Goal: Task Accomplishment & Management: Manage account settings

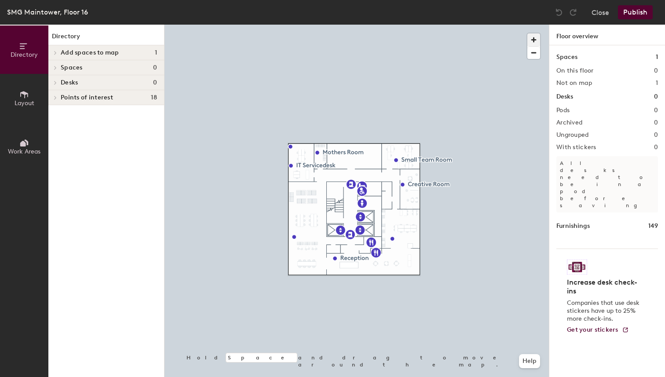
click at [536, 37] on span "button" at bounding box center [533, 39] width 13 height 13
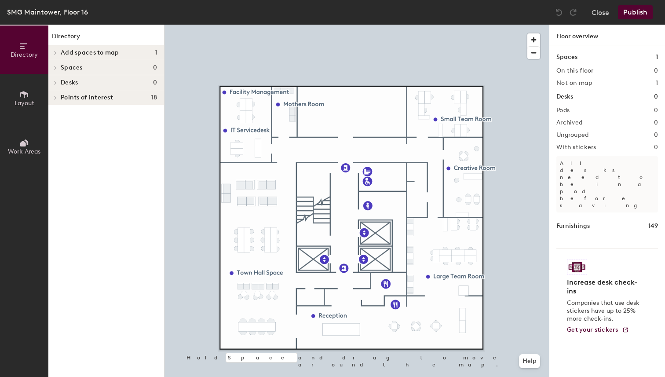
click at [66, 56] on div "Add spaces to map 1" at bounding box center [106, 52] width 116 height 15
click at [25, 55] on span "Directory" at bounding box center [24, 54] width 27 height 7
click at [24, 96] on icon at bounding box center [24, 94] width 8 height 7
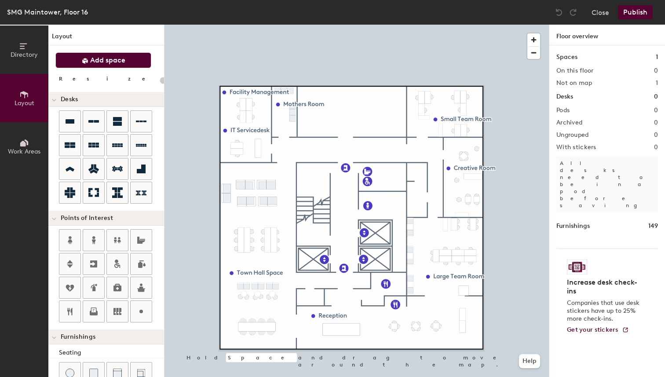
click at [87, 65] on button "Add space" at bounding box center [103, 60] width 96 height 16
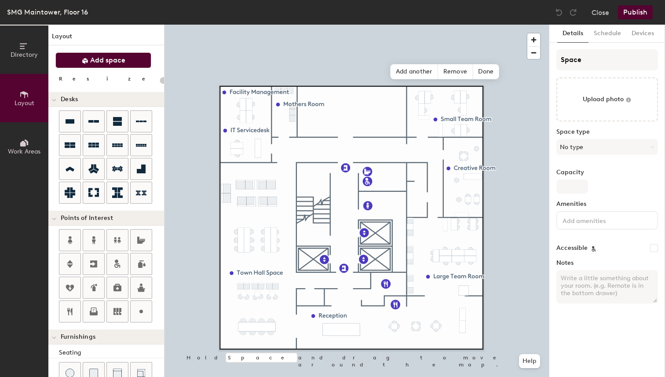
type input "20"
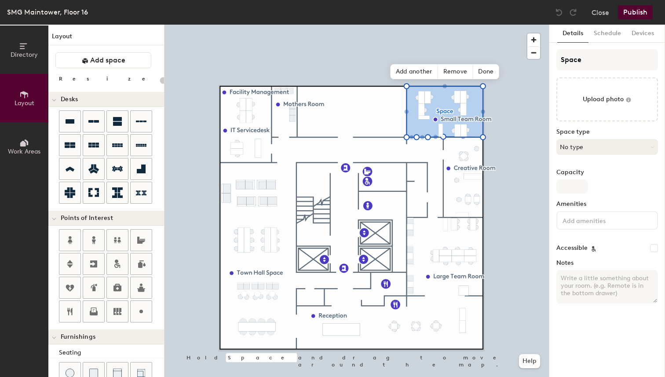
click at [578, 146] on button "No type" at bounding box center [607, 147] width 102 height 16
click at [602, 149] on button "No type" at bounding box center [607, 147] width 102 height 16
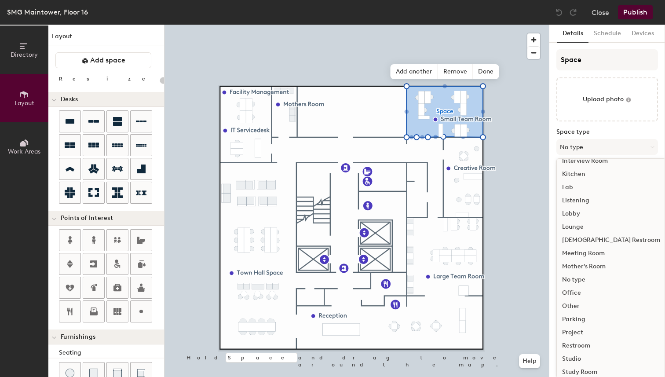
scroll to position [161, 0]
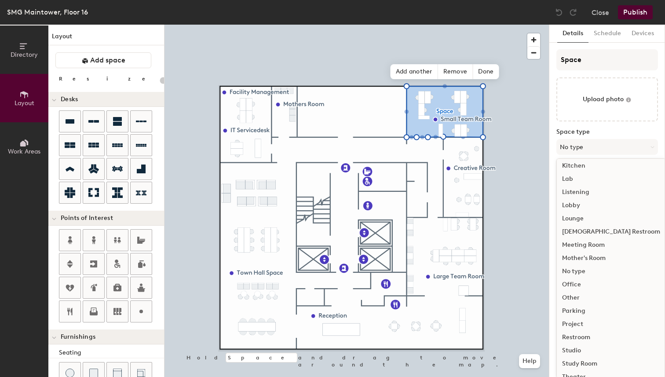
click at [578, 282] on div "Office" at bounding box center [611, 284] width 109 height 13
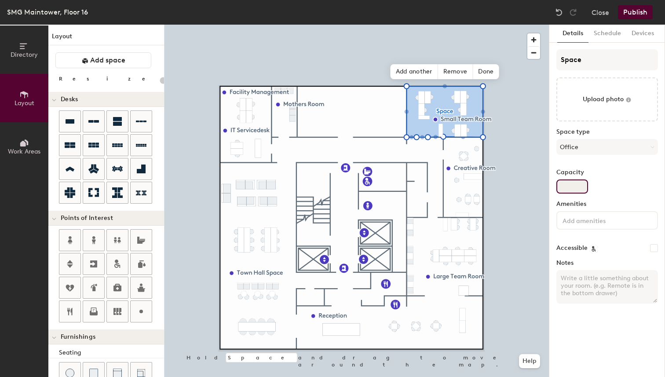
click at [566, 189] on input "Capacity" at bounding box center [572, 186] width 32 height 14
type input "20"
type input "8"
type input "20"
type input "8"
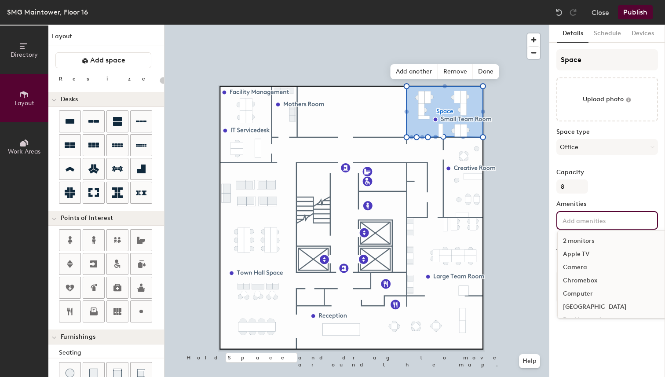
click at [587, 225] on div "2 monitors Apple TV Camera Chromebox Computer Docking Station Dockingstation Go…" at bounding box center [607, 220] width 102 height 18
type input "20"
click at [618, 194] on div "Space Upload photo Space type Office Capacity 8 Amenities 2 monitors Apple TV C…" at bounding box center [607, 179] width 102 height 261
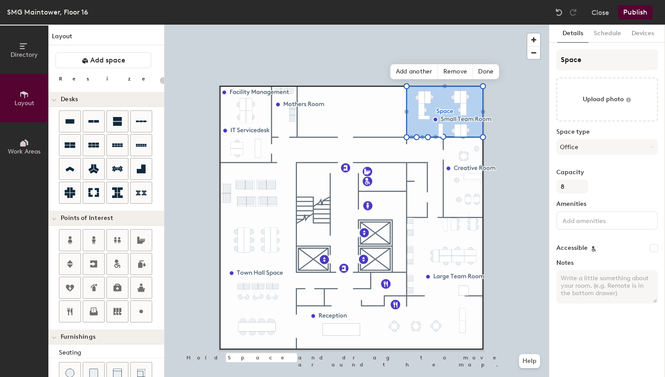
click at [655, 250] on input "Accessible" at bounding box center [654, 248] width 8 height 8
checkbox input "false"
type input "20"
checkbox input "true"
type input "20"
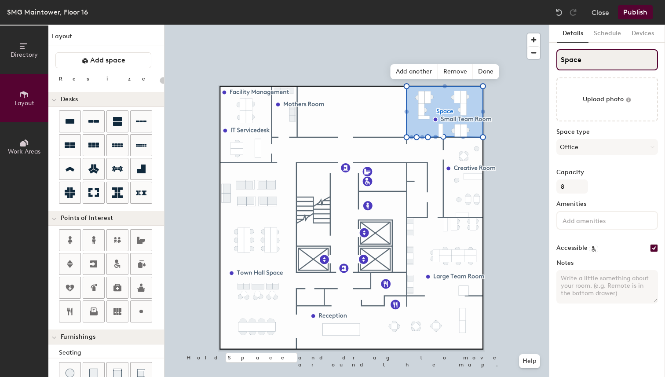
click at [593, 57] on input "Space" at bounding box center [607, 59] width 102 height 21
type input "S"
type input "20"
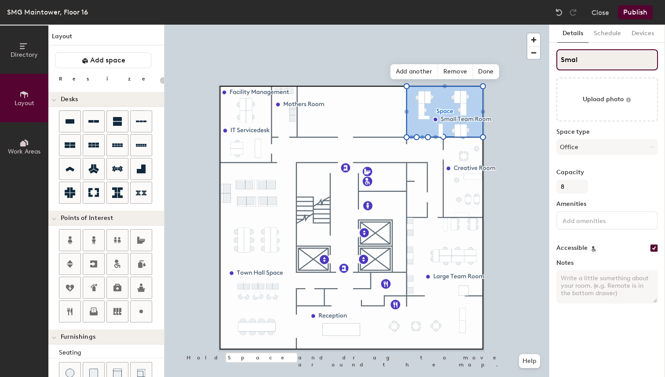
type input "Small"
type input "20"
type input "Small"
type input "20"
type input "Small T"
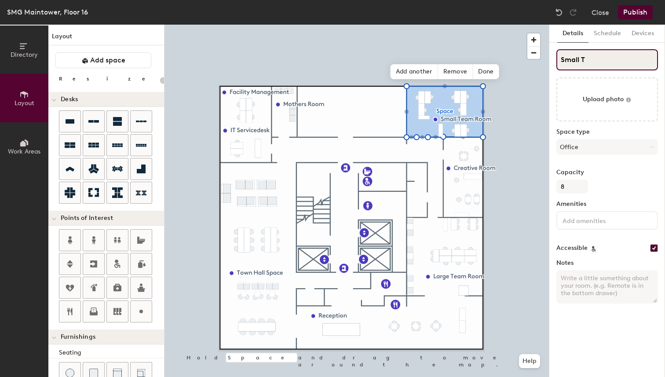
type input "20"
type input "Small Team"
type input "20"
type input "Small Team Roo"
type input "20"
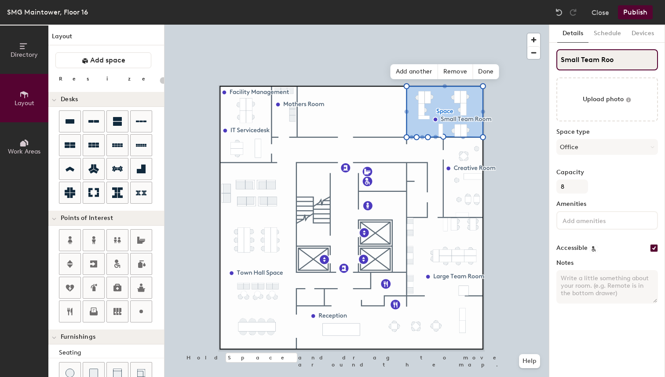
type input "Small Team Room"
type input "20"
type input "Small Team Room"
click at [598, 30] on button "Schedule" at bounding box center [608, 34] width 38 height 18
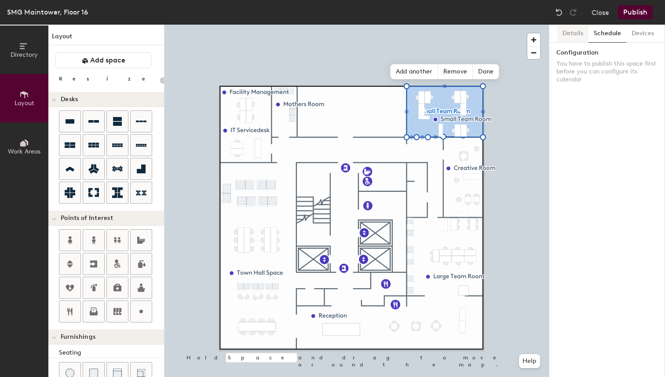
click at [571, 30] on button "Details" at bounding box center [572, 34] width 31 height 18
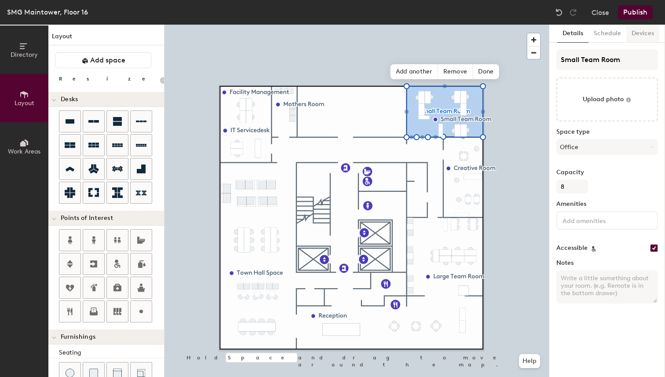
click at [639, 34] on button "Devices" at bounding box center [642, 34] width 33 height 18
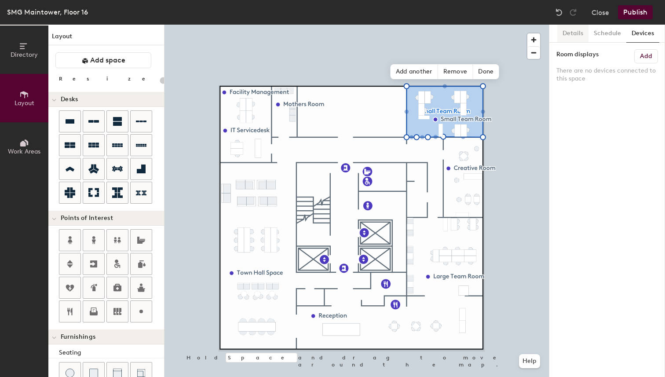
click at [567, 32] on button "Details" at bounding box center [572, 34] width 31 height 18
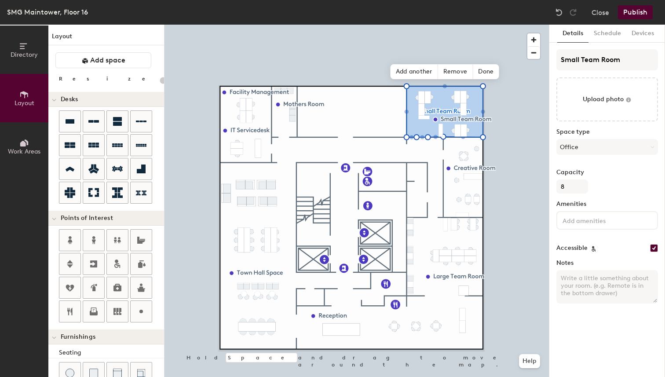
click at [587, 219] on input at bounding box center [600, 220] width 79 height 11
click at [488, 73] on span "Done" at bounding box center [486, 71] width 26 height 15
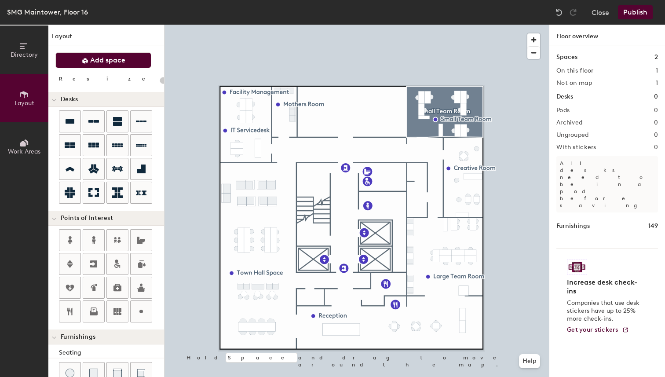
click at [136, 66] on button "Add space" at bounding box center [103, 60] width 96 height 16
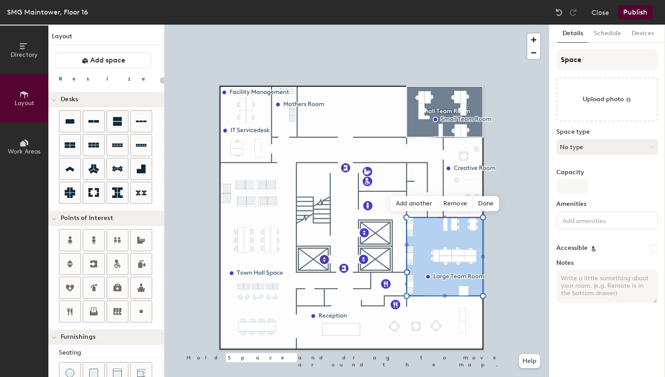
click at [590, 147] on button "No type" at bounding box center [607, 147] width 102 height 16
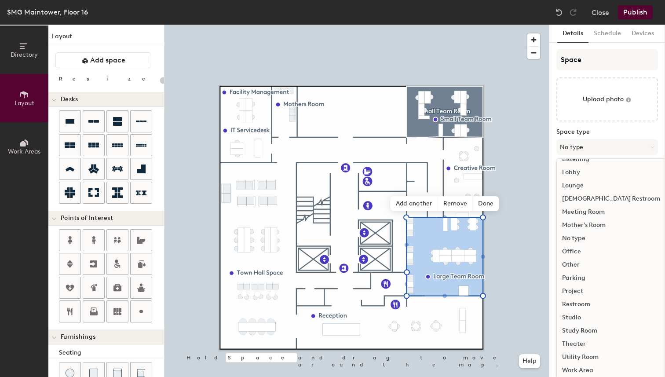
scroll to position [197, 0]
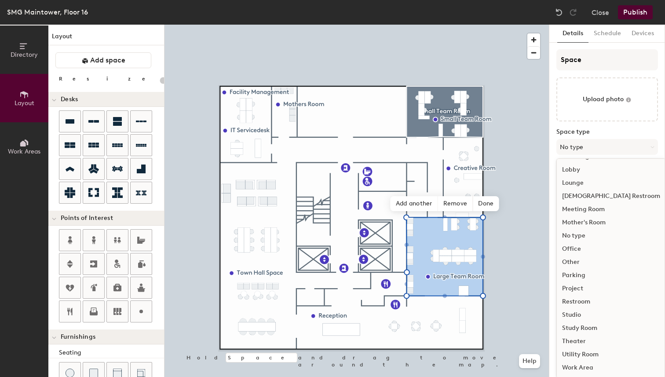
click at [581, 364] on div "Work Area" at bounding box center [611, 367] width 109 height 13
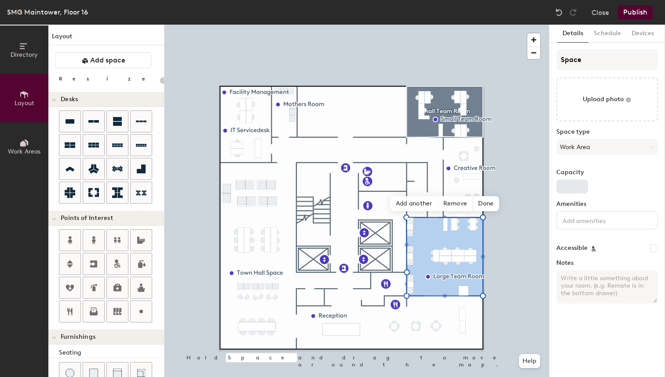
type input "20"
click at [574, 186] on input "Capacity" at bounding box center [572, 186] width 32 height 14
type input "20"
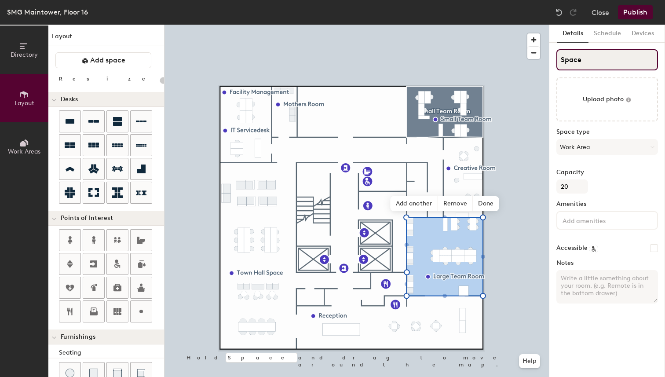
click at [581, 68] on input "Space" at bounding box center [607, 59] width 102 height 21
type input "B"
type input "20"
type input "B"
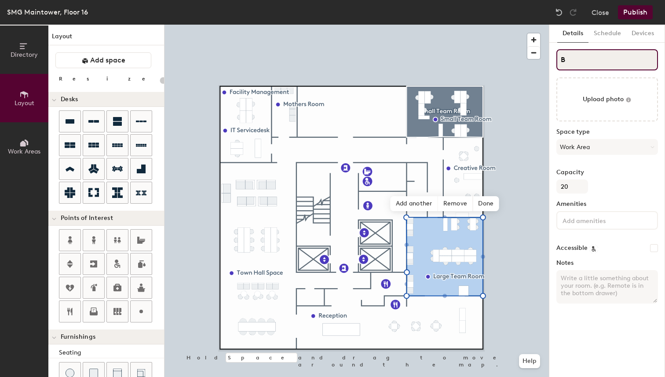
type input "20"
type input "Big"
type input "20"
type input "Big"
type input "20"
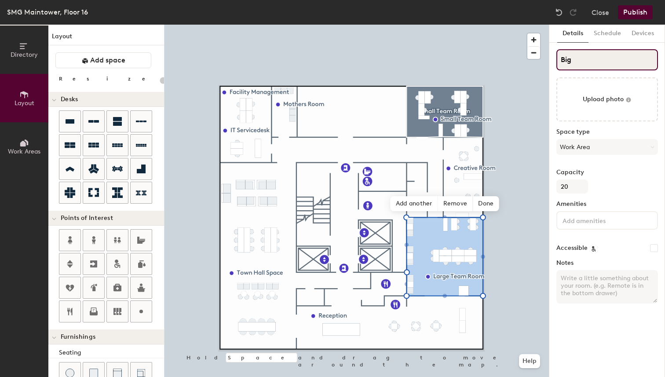
type input "Big T"
type input "20"
type input "Big Te"
type input "20"
type input "Big Team"
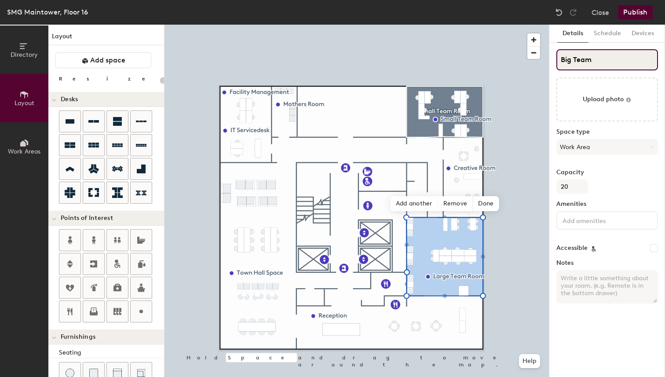
type input "20"
type input "Big Team R"
type input "20"
type input "Big Team Room"
type input "20"
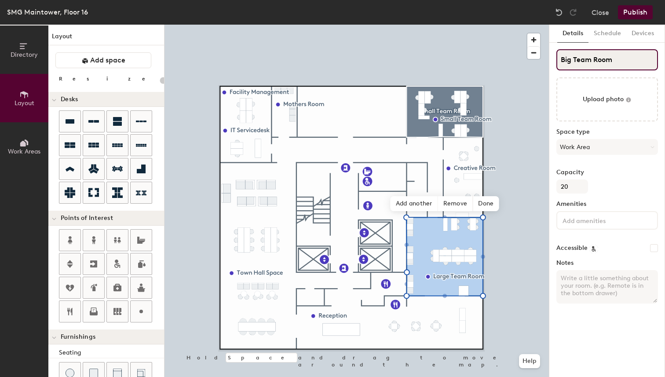
type input "Big Team Room"
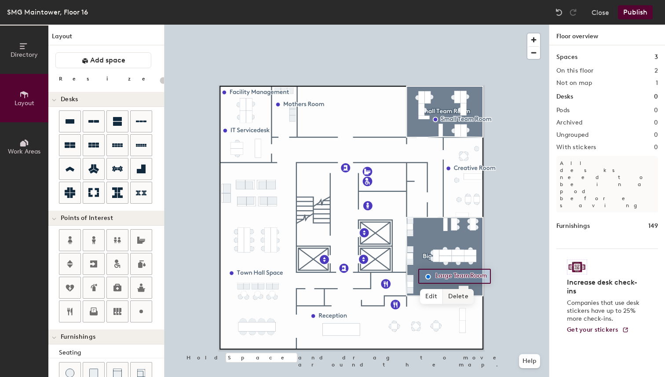
click at [454, 294] on span "Delete" at bounding box center [458, 296] width 31 height 15
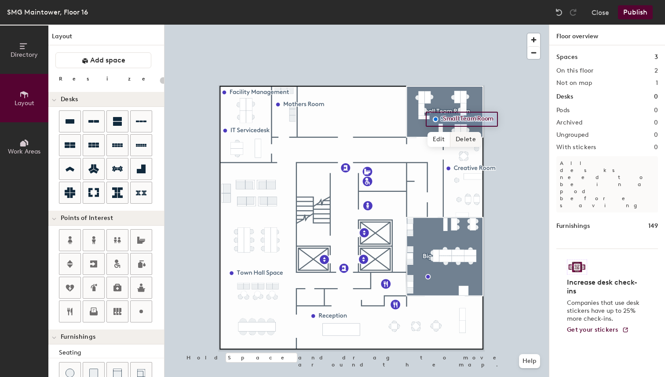
click at [471, 142] on span "Delete" at bounding box center [465, 139] width 31 height 15
click at [483, 25] on div at bounding box center [357, 25] width 384 height 0
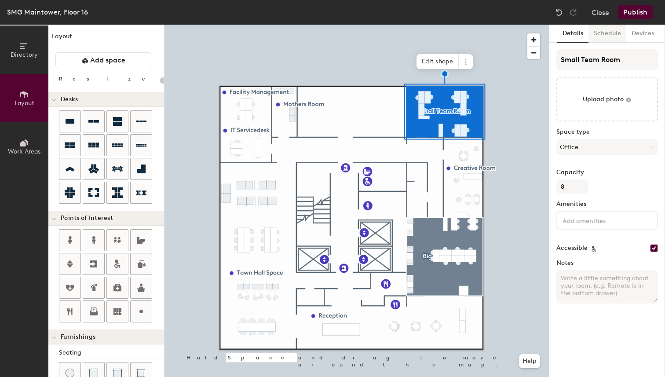
click at [608, 28] on button "Schedule" at bounding box center [608, 34] width 38 height 18
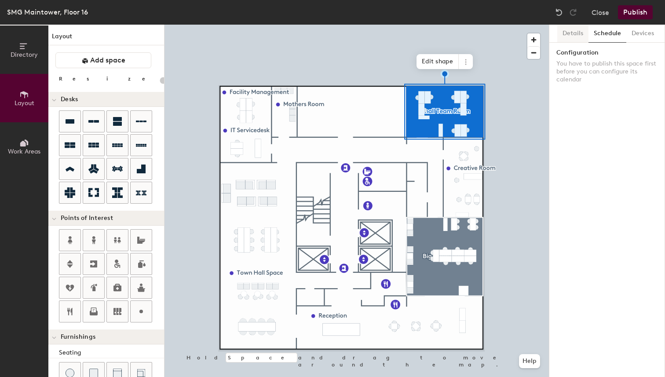
click at [578, 31] on button "Details" at bounding box center [572, 34] width 31 height 18
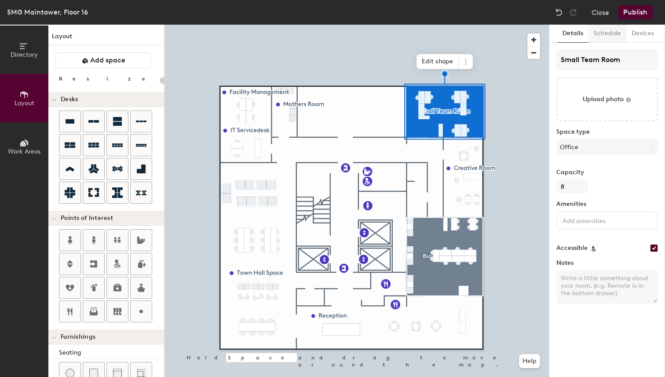
click at [620, 35] on button "Schedule" at bounding box center [608, 34] width 38 height 18
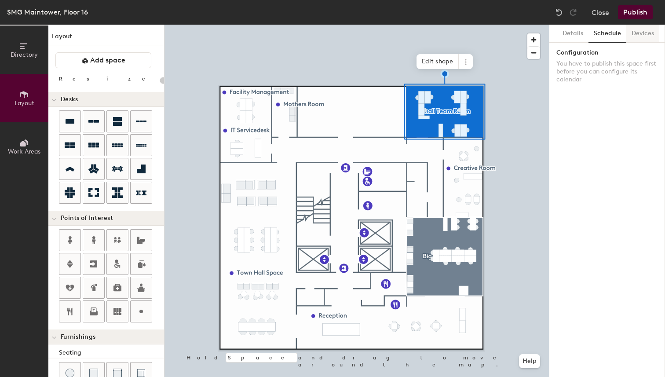
click at [646, 36] on button "Devices" at bounding box center [642, 34] width 33 height 18
click at [576, 34] on button "Details" at bounding box center [572, 34] width 31 height 18
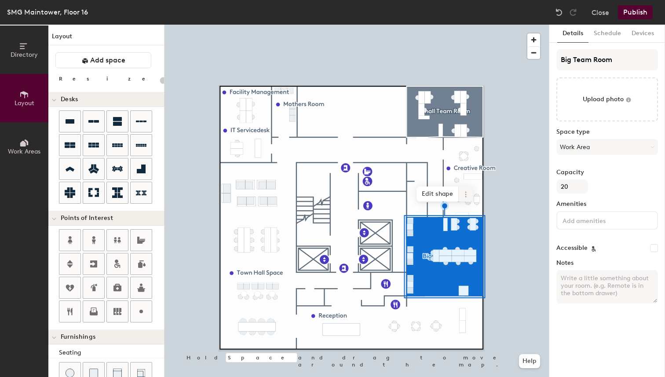
click at [461, 195] on span at bounding box center [466, 194] width 14 height 15
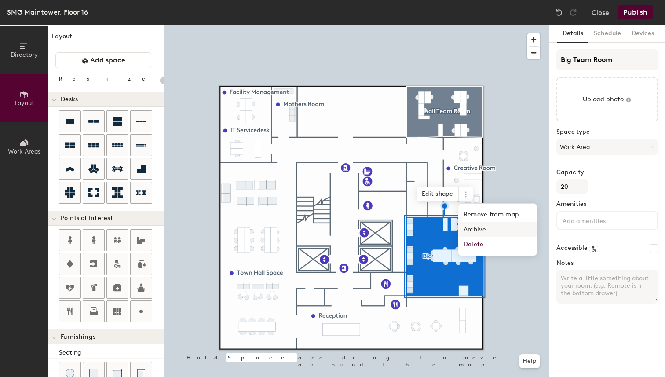
click at [486, 232] on span "Archive" at bounding box center [497, 229] width 78 height 15
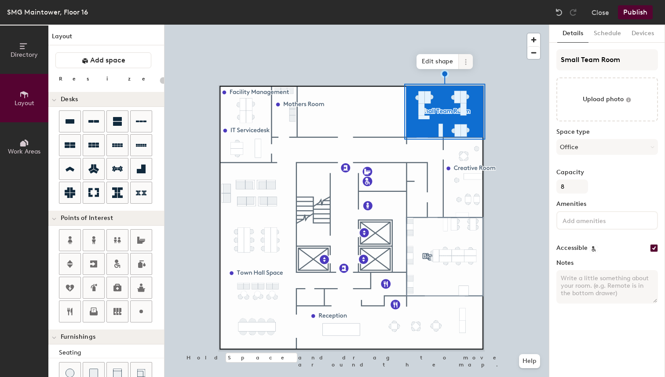
click at [462, 64] on icon at bounding box center [465, 62] width 7 height 7
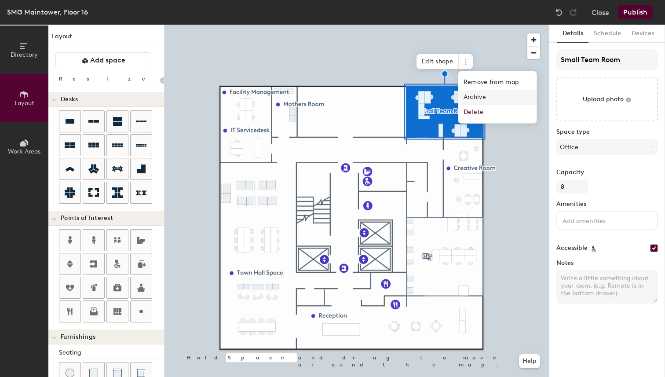
click at [472, 98] on span "Archive" at bounding box center [497, 97] width 78 height 15
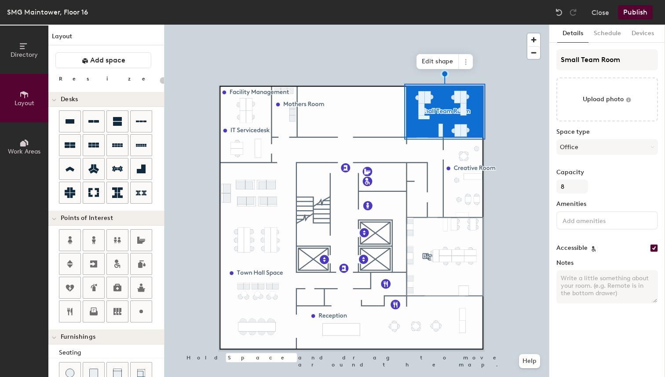
click at [503, 25] on div at bounding box center [357, 25] width 384 height 0
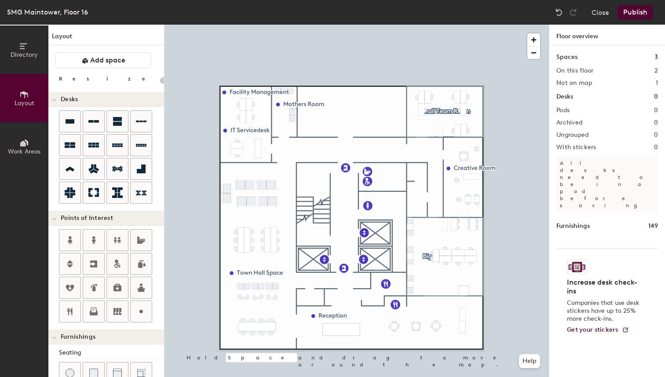
click at [639, 15] on button "Publish" at bounding box center [635, 12] width 35 height 14
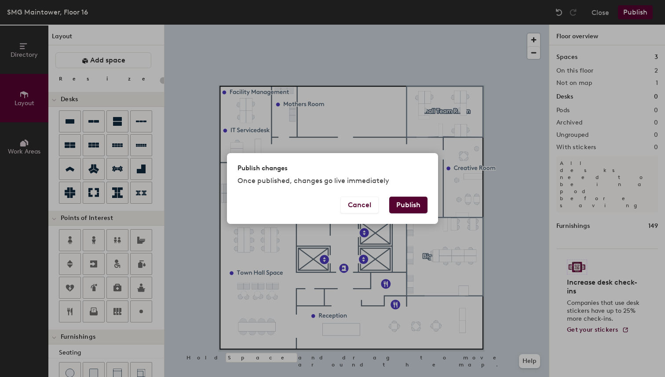
click at [414, 202] on button "Publish" at bounding box center [408, 205] width 38 height 17
type input "20"
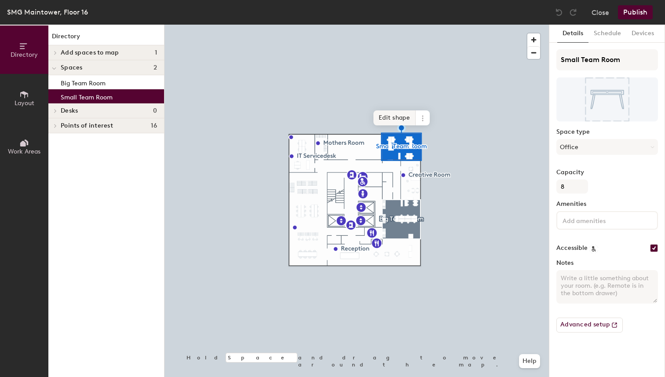
click at [399, 118] on span "Edit shape" at bounding box center [394, 117] width 42 height 15
click at [417, 119] on span "Done" at bounding box center [419, 123] width 26 height 15
click at [605, 43] on div "Details Schedule Devices Small Team Room Space type Office Capacity 8 Amenities…" at bounding box center [607, 201] width 116 height 352
click at [620, 40] on button "Schedule" at bounding box center [608, 34] width 38 height 18
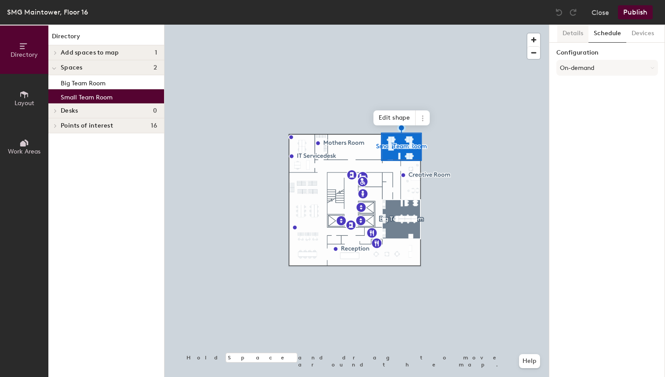
click at [574, 37] on button "Details" at bounding box center [572, 34] width 31 height 18
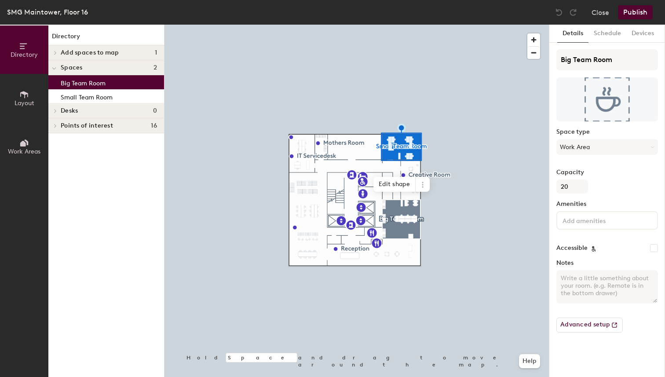
click at [110, 83] on div "Big Team Room" at bounding box center [106, 82] width 116 height 14
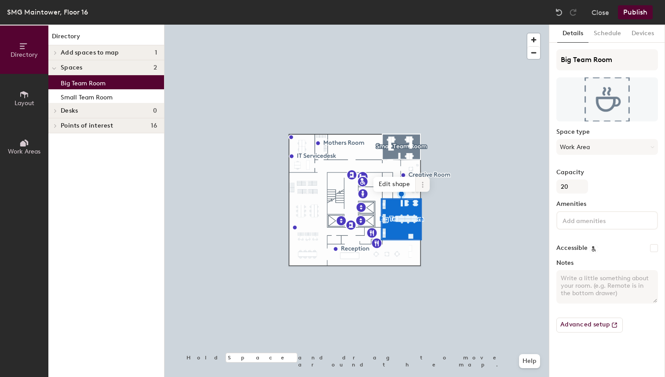
click at [420, 188] on span at bounding box center [423, 184] width 14 height 15
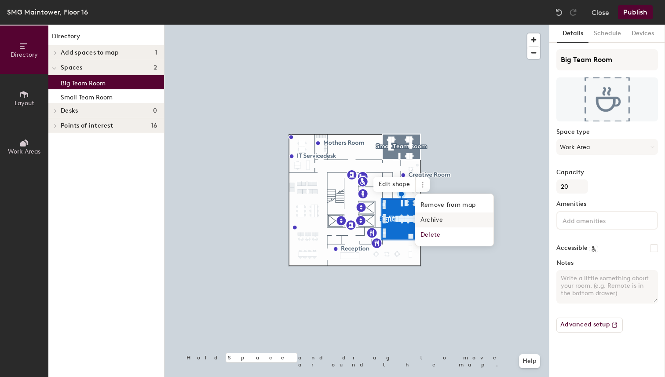
click at [446, 220] on span "Archive" at bounding box center [454, 219] width 78 height 15
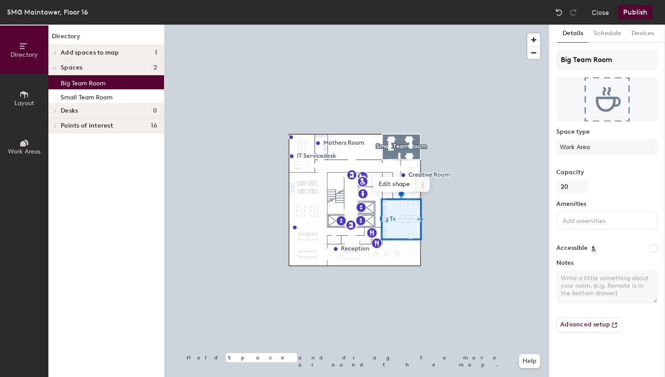
click at [419, 187] on icon at bounding box center [422, 184] width 7 height 7
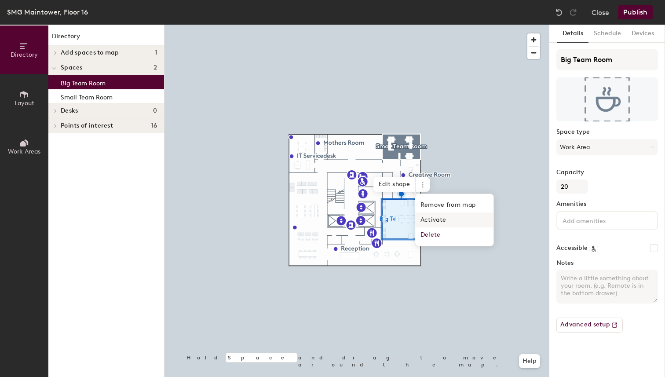
click at [441, 221] on span "Activate" at bounding box center [454, 219] width 78 height 15
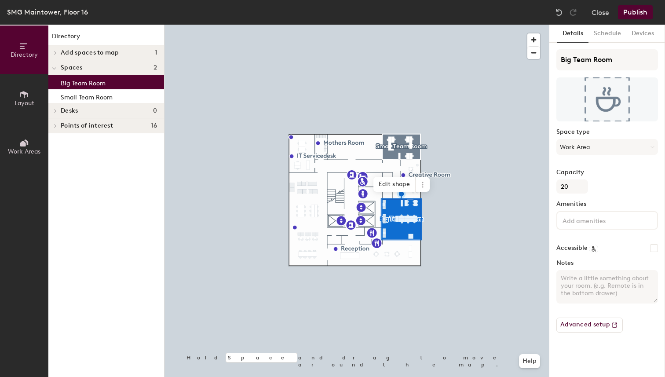
click at [417, 25] on div at bounding box center [357, 25] width 384 height 0
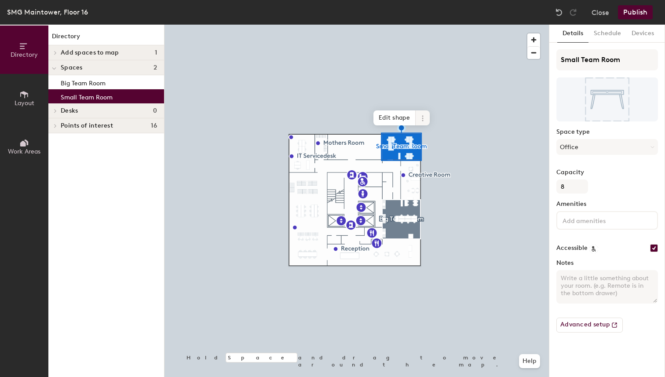
click at [419, 121] on icon at bounding box center [422, 118] width 7 height 7
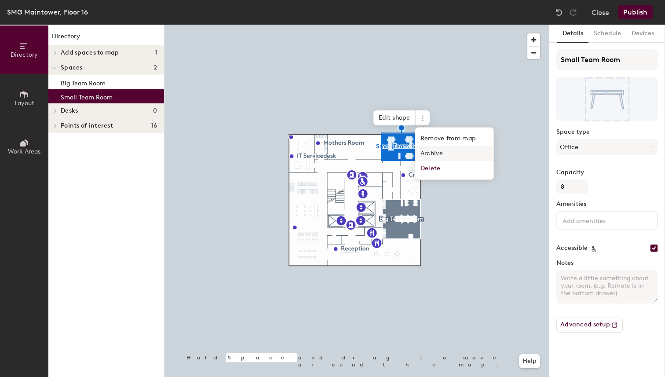
click at [442, 152] on span "Archive" at bounding box center [454, 153] width 78 height 15
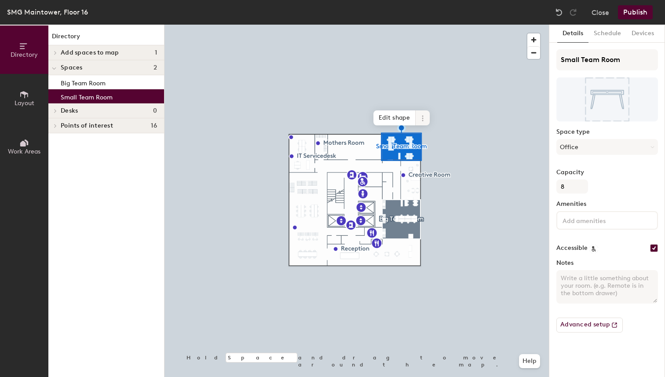
click at [424, 117] on icon at bounding box center [422, 118] width 7 height 7
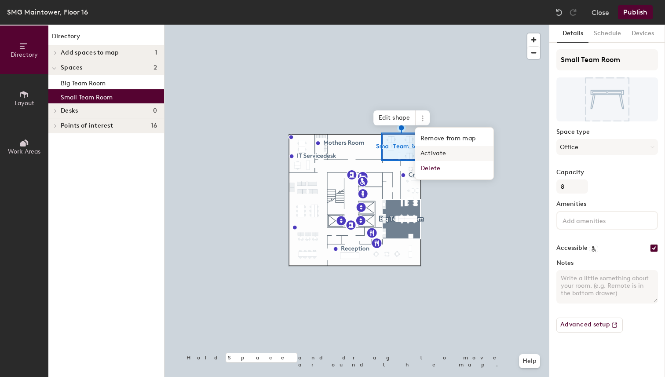
click at [449, 154] on span "Activate" at bounding box center [454, 153] width 78 height 15
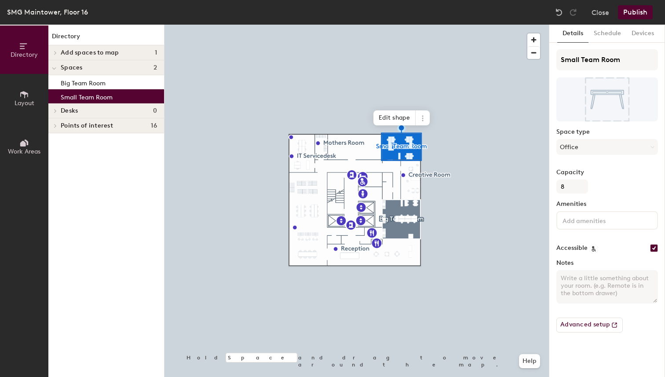
click at [461, 25] on div at bounding box center [357, 25] width 384 height 0
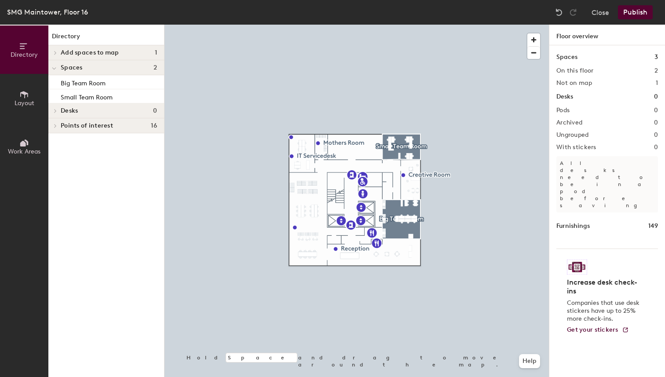
click at [630, 12] on button "Publish" at bounding box center [635, 12] width 35 height 14
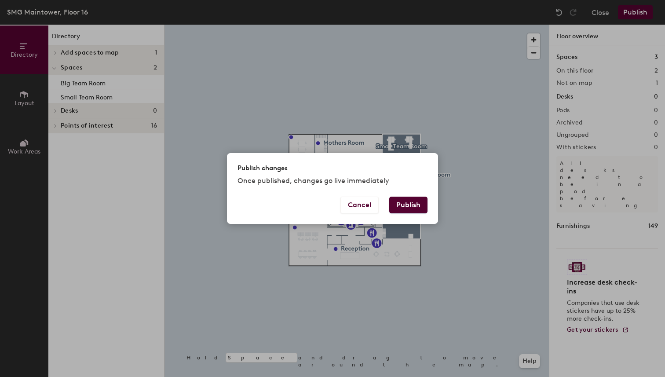
click at [409, 197] on button "Publish" at bounding box center [408, 205] width 38 height 17
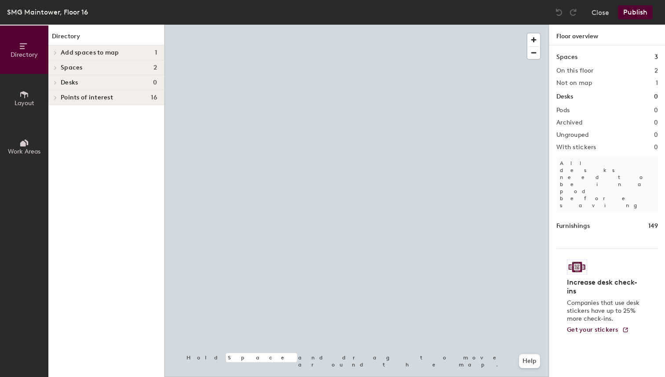
click at [403, 25] on div at bounding box center [357, 25] width 384 height 0
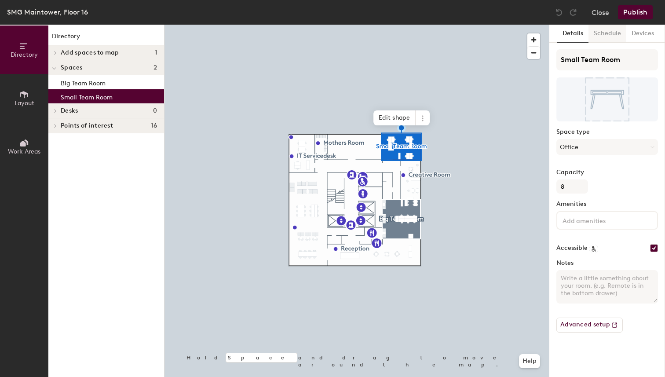
click at [610, 37] on button "Schedule" at bounding box center [608, 34] width 38 height 18
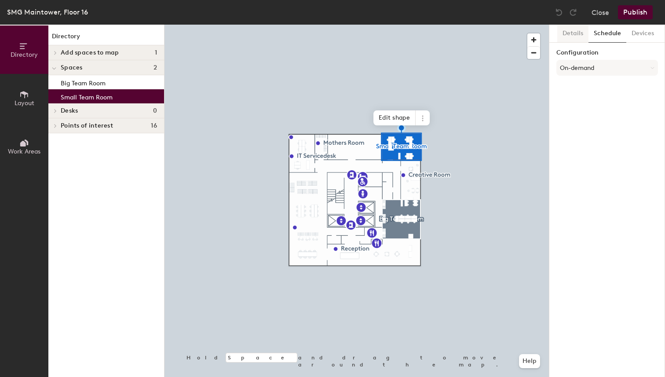
click at [573, 37] on button "Details" at bounding box center [572, 34] width 31 height 18
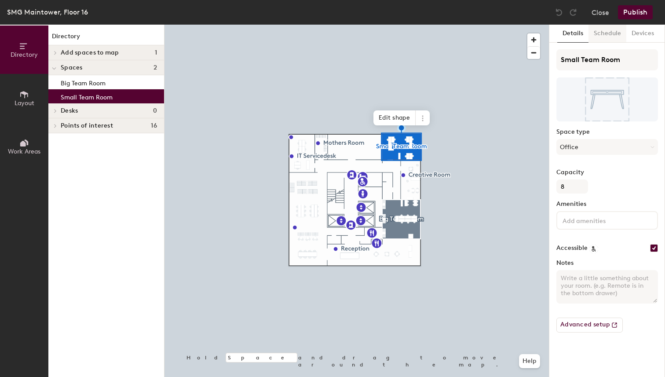
click at [603, 34] on button "Schedule" at bounding box center [608, 34] width 38 height 18
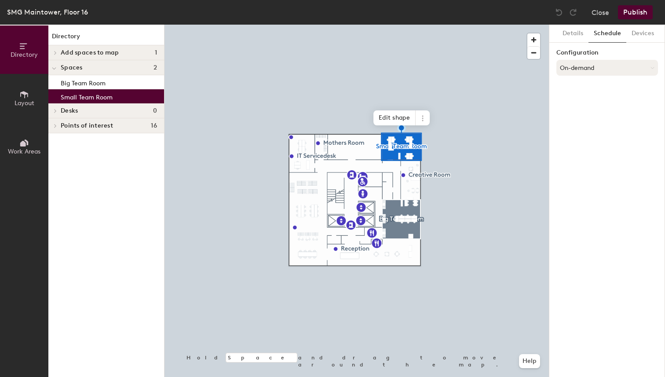
click at [598, 66] on button "On-demand" at bounding box center [607, 68] width 102 height 16
click at [583, 117] on div "Request-only" at bounding box center [607, 116] width 101 height 13
click at [582, 91] on button "Select account" at bounding box center [607, 87] width 102 height 16
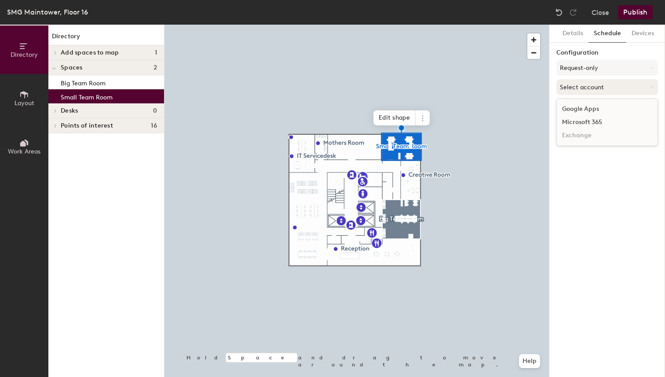
click at [585, 80] on button "Select account" at bounding box center [607, 87] width 102 height 16
click at [585, 70] on button "Request-only" at bounding box center [607, 68] width 102 height 16
click at [584, 102] on div "Scheduled" at bounding box center [607, 102] width 101 height 13
click at [582, 85] on button "Select account" at bounding box center [607, 87] width 102 height 16
click at [577, 86] on button "Select account" at bounding box center [607, 87] width 102 height 16
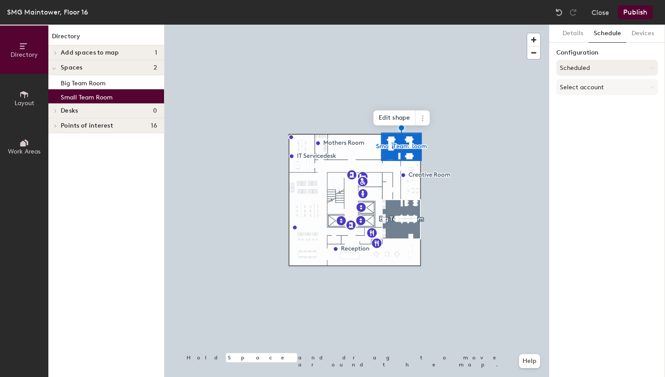
click at [577, 69] on button "Scheduled" at bounding box center [607, 68] width 102 height 16
click at [571, 143] on div "Details Schedule Devices Configuration Scheduled On-demand Scheduled Request-on…" at bounding box center [607, 201] width 116 height 352
click at [628, 12] on button "Publish" at bounding box center [635, 12] width 35 height 14
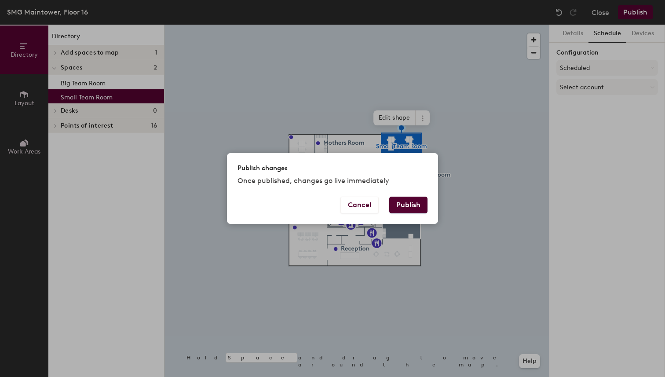
click at [398, 208] on button "Publish" at bounding box center [408, 205] width 38 height 17
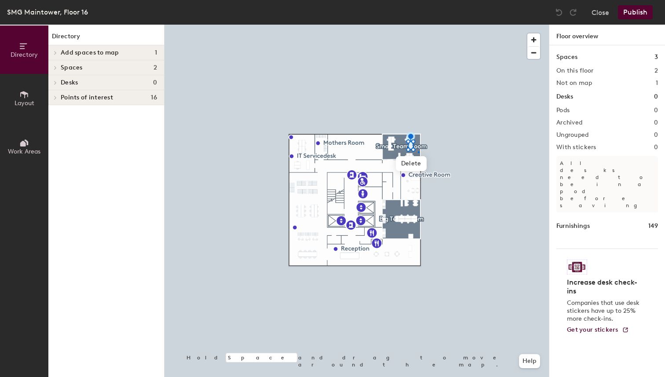
click at [418, 25] on div at bounding box center [357, 25] width 384 height 0
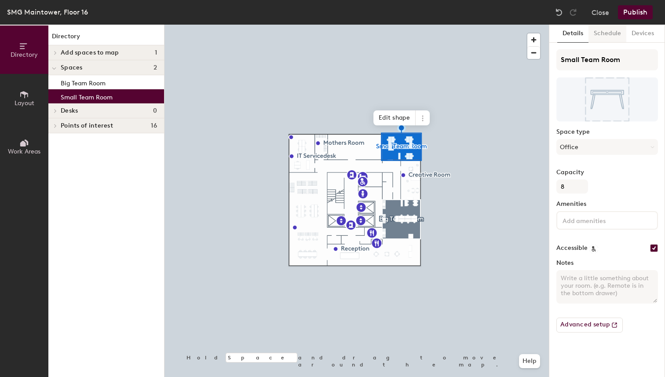
click at [614, 32] on button "Schedule" at bounding box center [608, 34] width 38 height 18
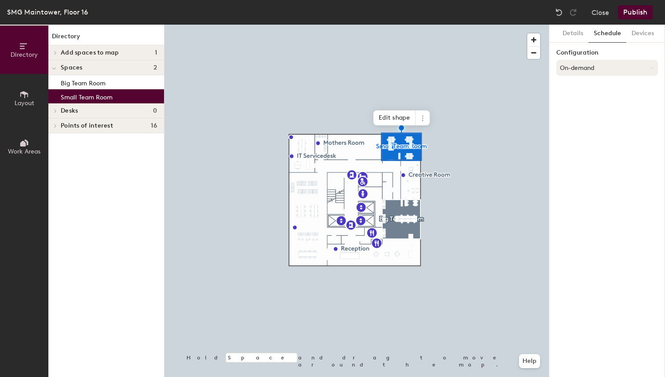
click at [586, 70] on button "On-demand" at bounding box center [607, 68] width 102 height 16
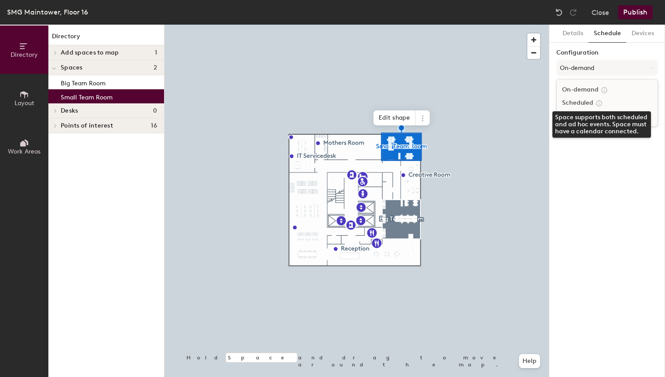
click at [597, 103] on icon at bounding box center [598, 102] width 5 height 5
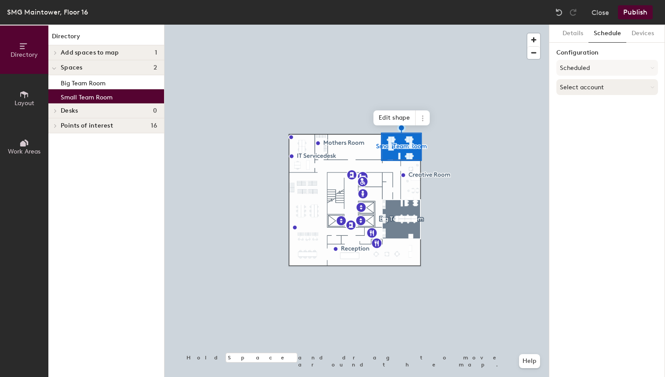
click at [588, 88] on button "Select account" at bounding box center [607, 87] width 102 height 16
click at [590, 112] on div "Google Apps" at bounding box center [607, 108] width 101 height 13
click at [592, 124] on button "Select a calendar" at bounding box center [607, 121] width 102 height 16
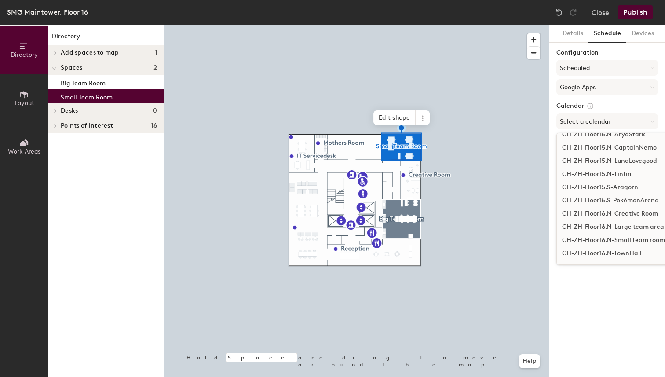
scroll to position [349, 0]
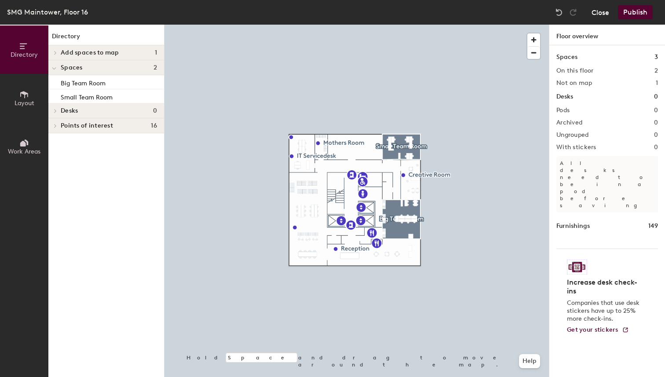
click at [600, 13] on button "Close" at bounding box center [601, 12] width 18 height 14
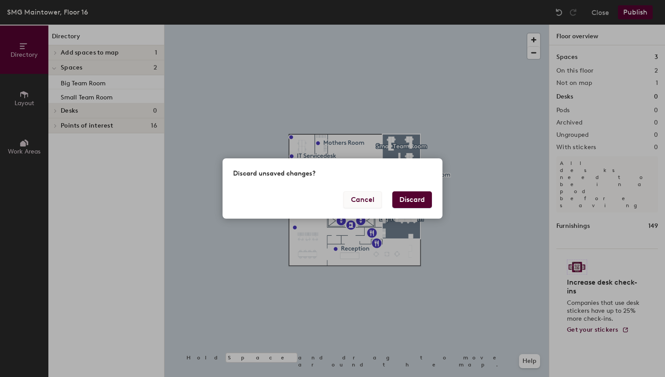
click at [374, 197] on button "Cancel" at bounding box center [363, 199] width 38 height 17
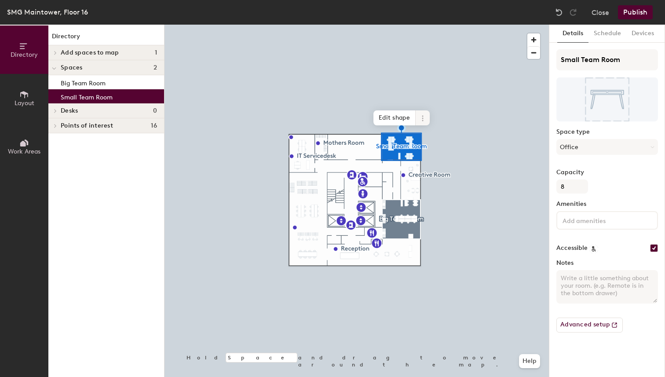
click at [424, 25] on div at bounding box center [357, 25] width 384 height 0
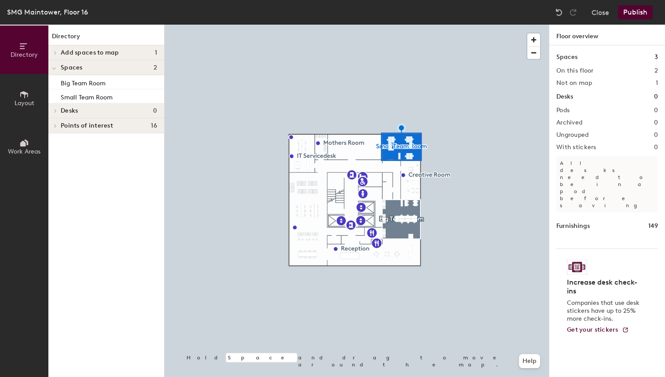
click at [418, 25] on div at bounding box center [357, 25] width 384 height 0
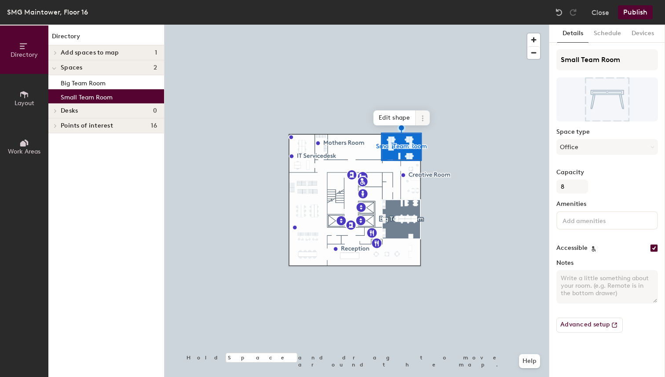
click at [426, 117] on span at bounding box center [423, 117] width 14 height 15
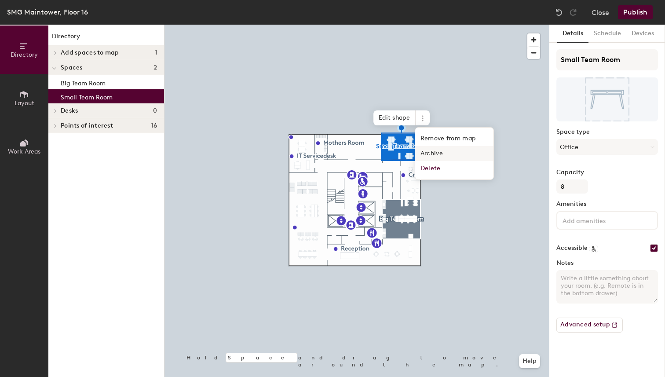
click at [438, 151] on span "Archive" at bounding box center [454, 153] width 78 height 15
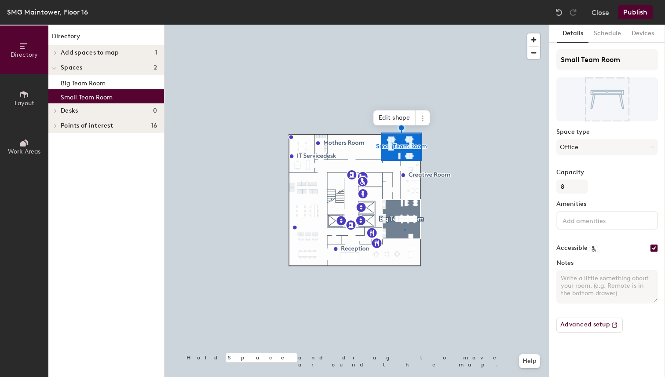
click at [404, 25] on div at bounding box center [357, 25] width 384 height 0
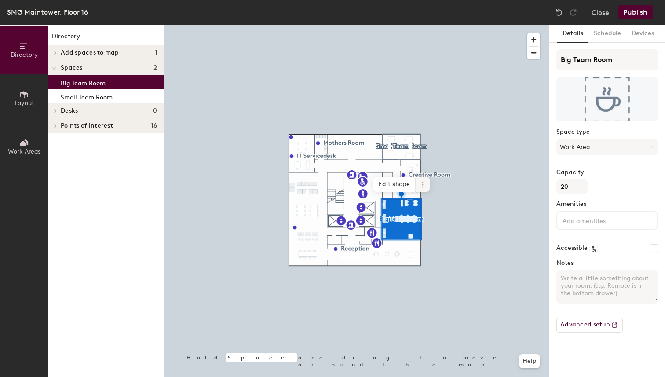
click at [420, 185] on icon at bounding box center [422, 184] width 7 height 7
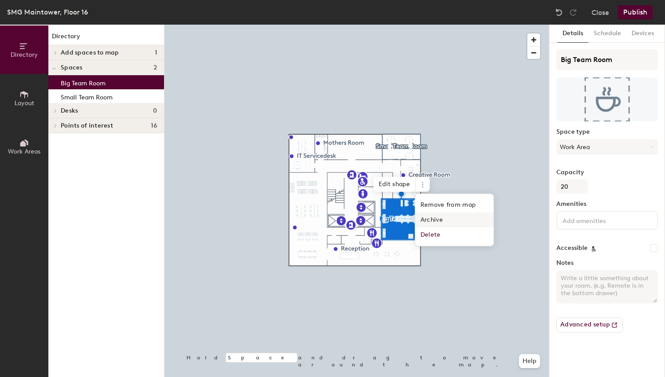
click at [431, 218] on span "Archive" at bounding box center [454, 219] width 78 height 15
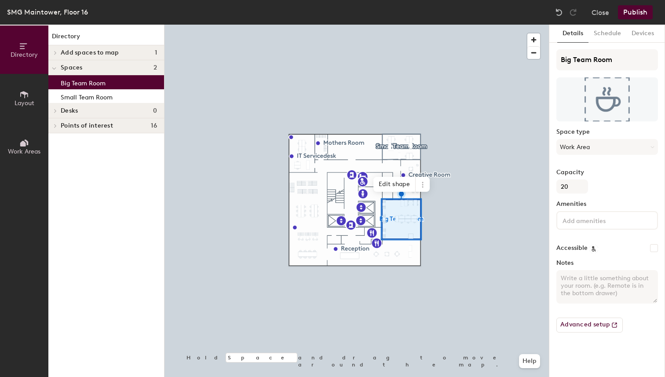
click at [636, 9] on button "Publish" at bounding box center [635, 12] width 35 height 14
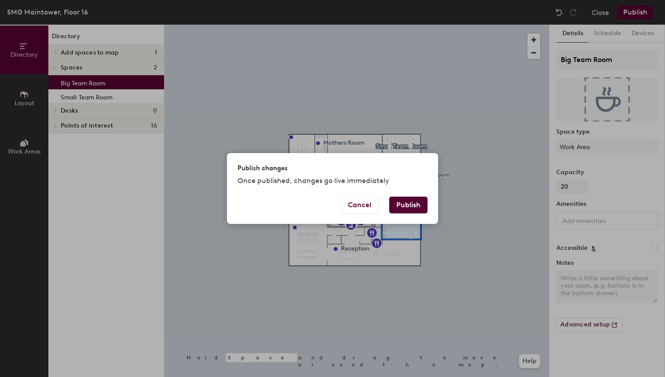
click at [406, 203] on button "Publish" at bounding box center [408, 205] width 38 height 17
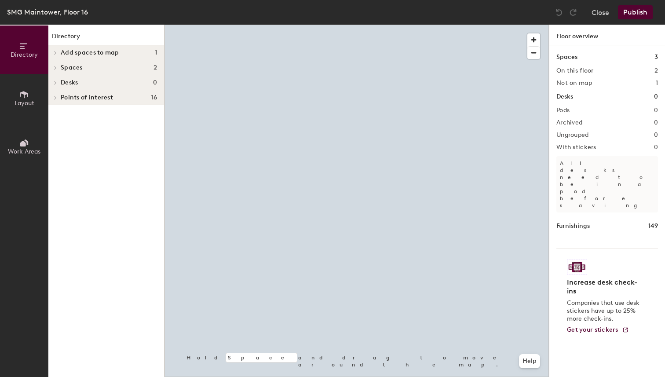
click at [65, 51] on span "Add spaces to map" at bounding box center [90, 52] width 59 height 7
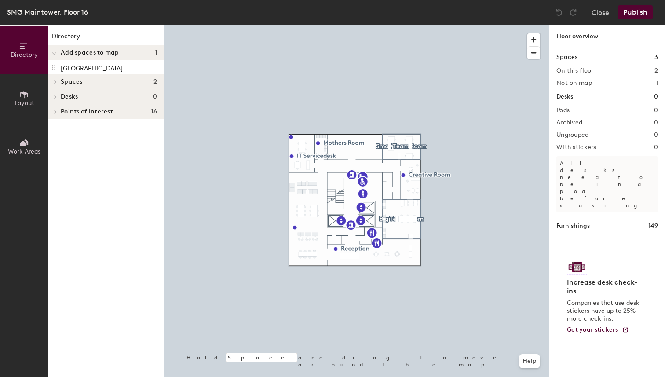
click at [29, 50] on button "Directory" at bounding box center [24, 50] width 48 height 48
click at [68, 78] on span "Spaces" at bounding box center [72, 81] width 22 height 7
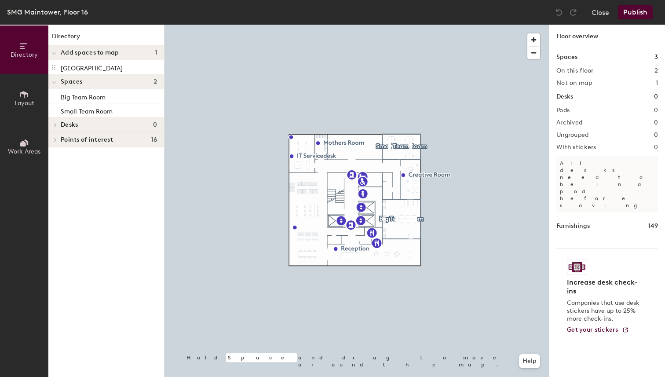
click at [22, 93] on icon at bounding box center [24, 94] width 8 height 7
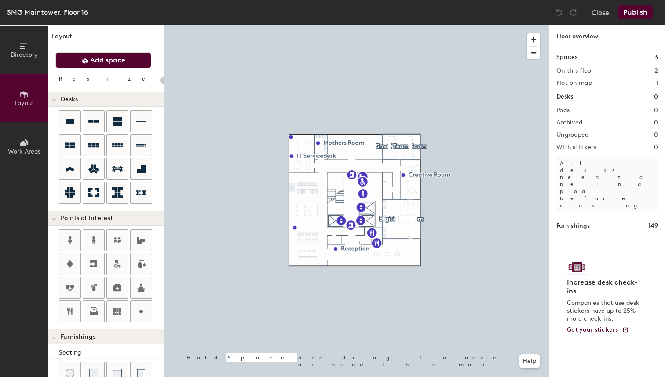
click at [100, 64] on span "Add space" at bounding box center [107, 60] width 35 height 9
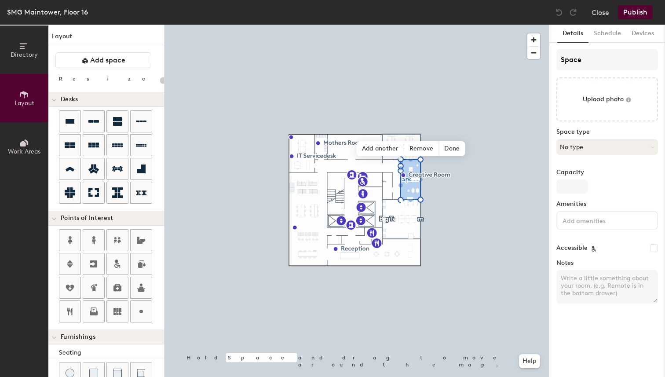
click at [585, 146] on button "No type" at bounding box center [607, 147] width 102 height 16
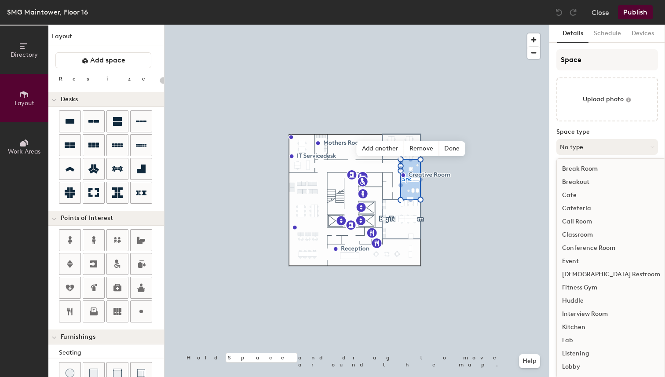
click at [585, 146] on button "No type" at bounding box center [607, 147] width 102 height 16
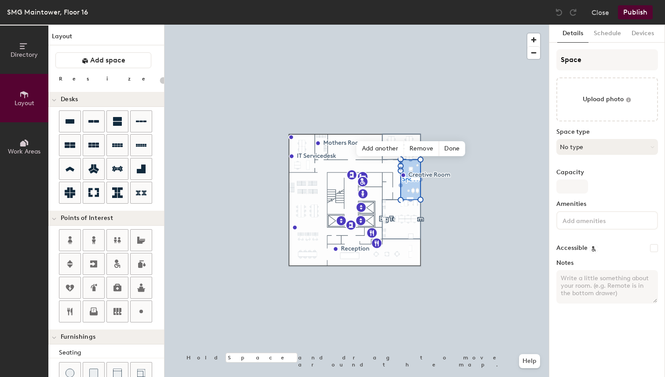
click at [585, 146] on button "No type" at bounding box center [607, 147] width 102 height 16
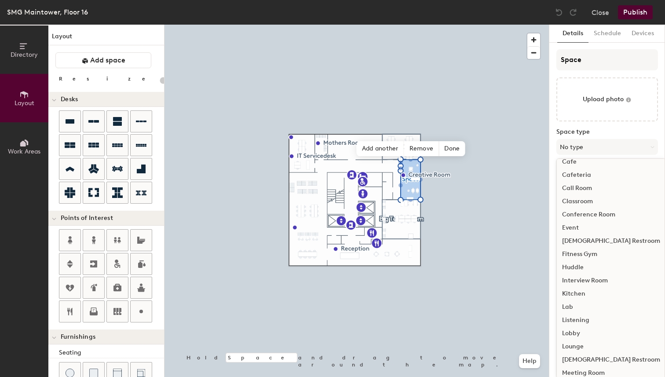
scroll to position [39, 0]
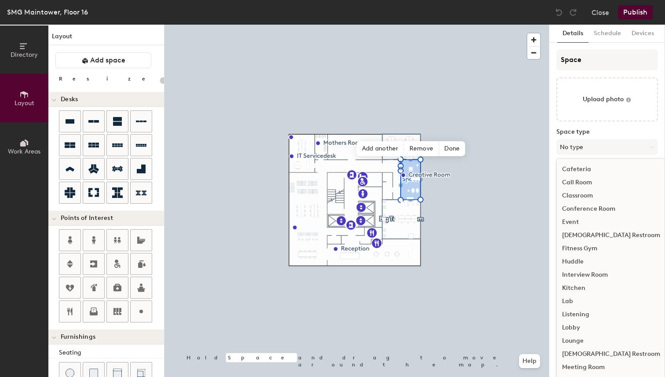
click at [581, 211] on div "Conference Room" at bounding box center [611, 208] width 109 height 13
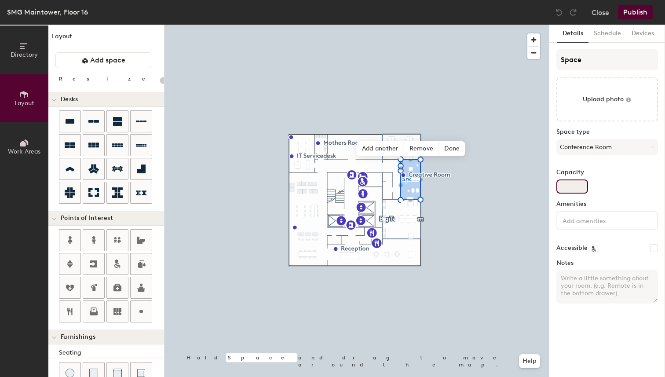
click at [570, 179] on input "Capacity" at bounding box center [572, 186] width 32 height 14
click at [593, 144] on button "Conference Room" at bounding box center [607, 147] width 102 height 16
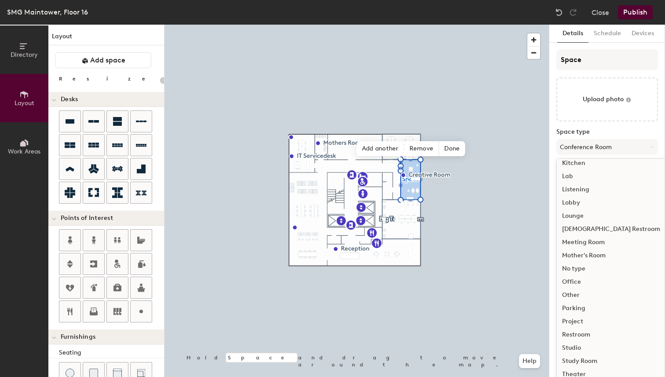
scroll to position [197, 0]
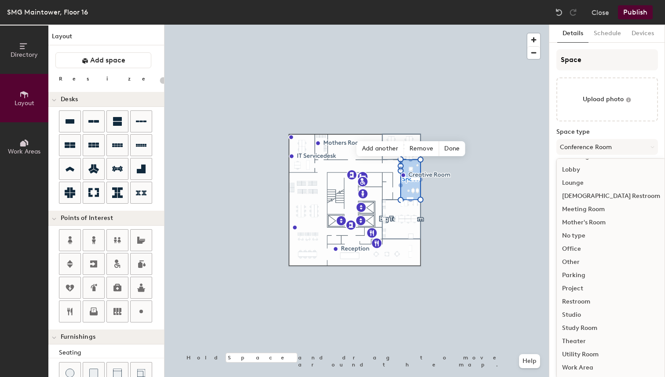
click at [593, 370] on div "Work Area" at bounding box center [611, 367] width 109 height 13
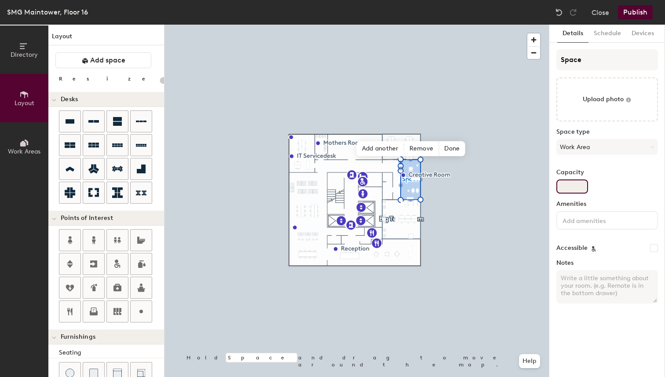
click at [565, 192] on input "Capacity" at bounding box center [572, 186] width 32 height 14
type input "20"
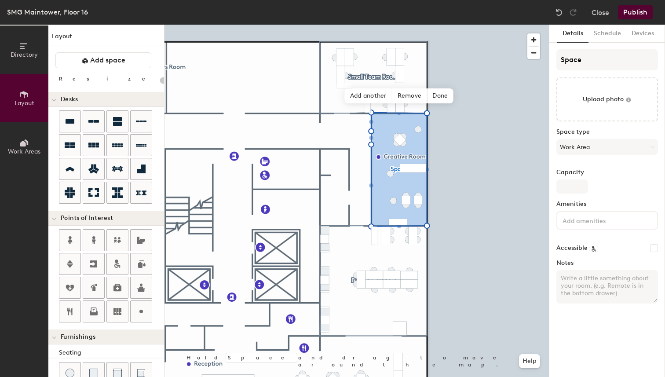
click at [603, 187] on div "Capacity" at bounding box center [607, 181] width 102 height 25
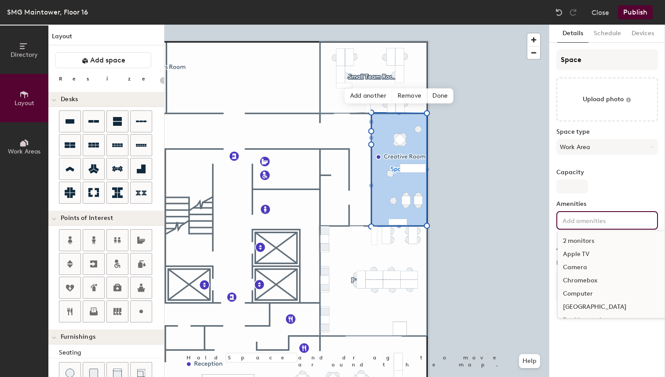
click at [598, 226] on div "2 monitors Apple TV Camera Chromebox Computer Docking Station Dockingstation Go…" at bounding box center [607, 220] width 102 height 18
click at [568, 186] on input "Capacity" at bounding box center [572, 186] width 32 height 14
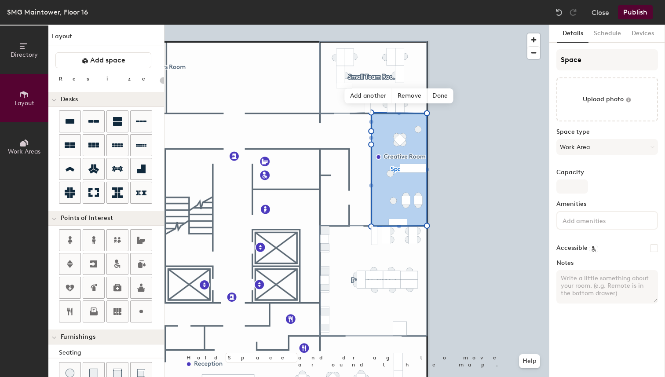
click at [582, 222] on input at bounding box center [600, 220] width 79 height 11
type input "white"
click at [580, 240] on div "Whiteboard" at bounding box center [607, 240] width 99 height 13
type input "20"
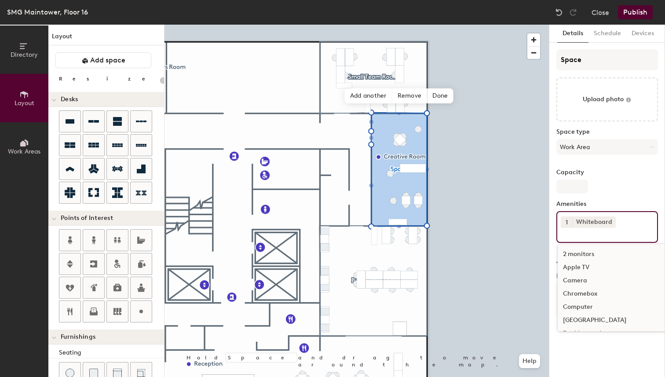
type input "20"
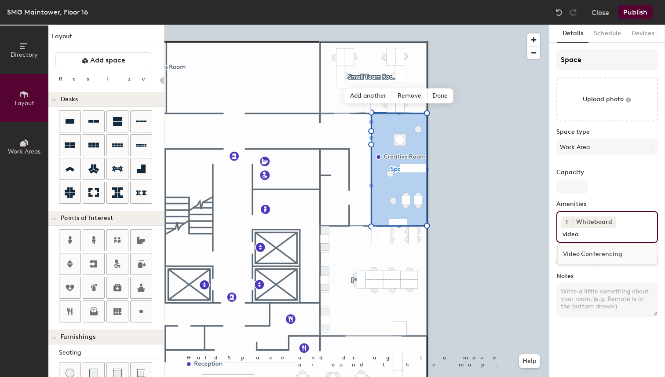
type input "video"
click at [604, 249] on div "Video Conferencing" at bounding box center [607, 254] width 99 height 13
type input "20"
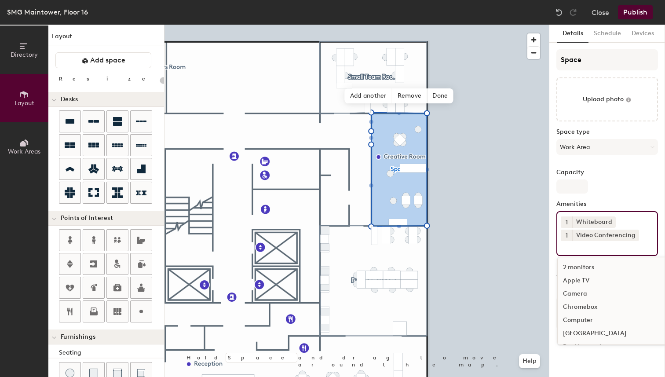
type input "20"
type input "k"
click at [612, 199] on div "Space Upload photo Space type Work Area Capacity Amenities 1 Whiteboard 1 Video…" at bounding box center [607, 193] width 102 height 288
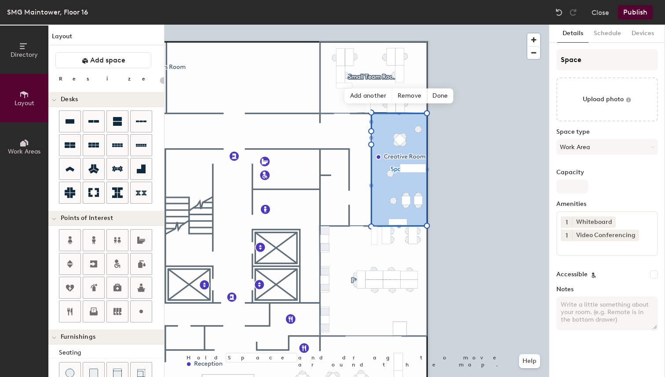
click at [655, 273] on input "Accessible" at bounding box center [654, 275] width 8 height 8
checkbox input "false"
type input "20"
checkbox input "true"
type input "20"
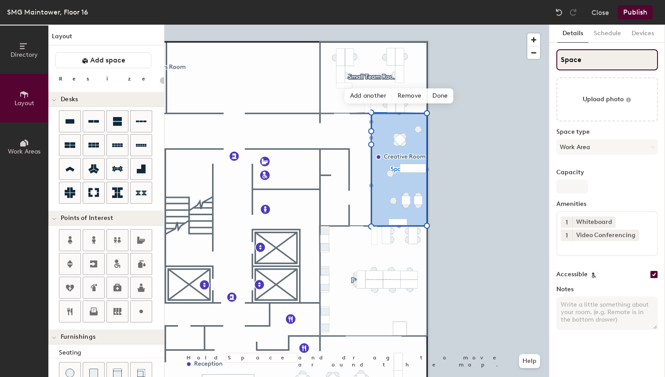
click at [587, 55] on input "Space" at bounding box center [607, 59] width 102 height 21
type input "C"
type input "20"
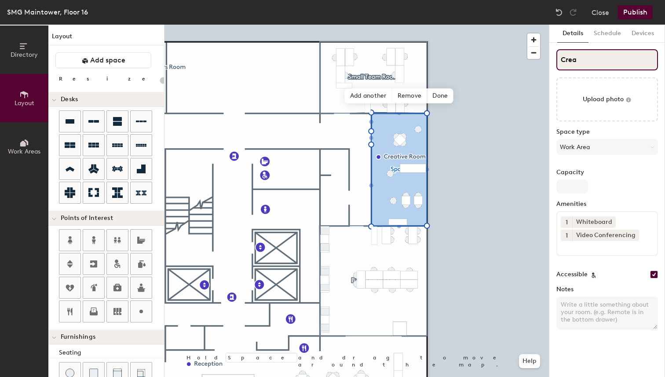
type input "Creat"
type input "20"
type input "Creative"
type input "20"
type input "Creative Room"
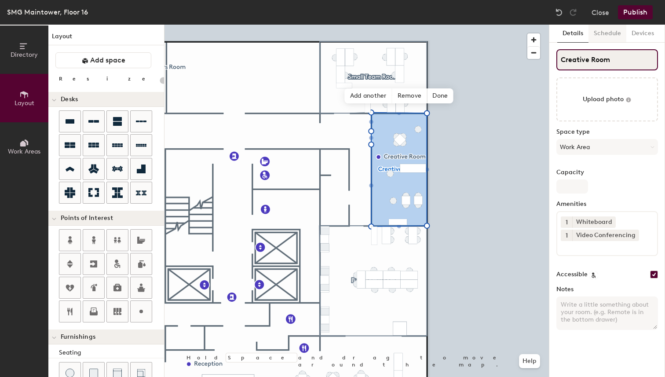
type input "20"
type input "Creative Room"
click at [438, 98] on span "Done" at bounding box center [440, 95] width 26 height 15
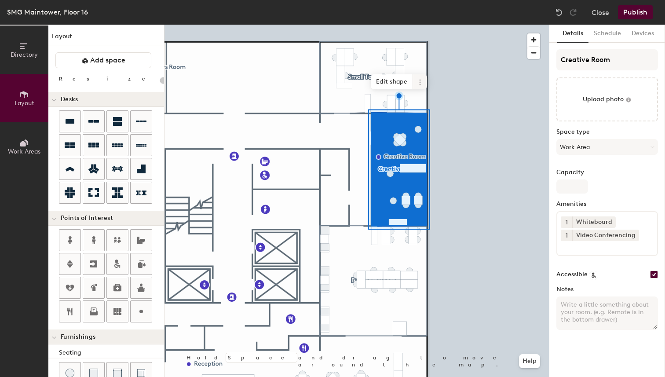
click at [419, 83] on icon at bounding box center [420, 82] width 7 height 7
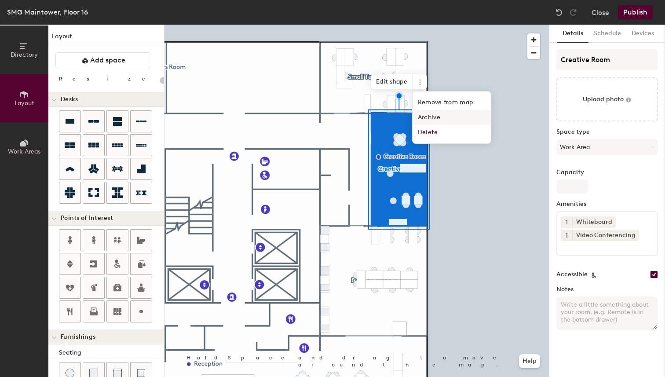
click at [436, 117] on span "Archive" at bounding box center [452, 117] width 78 height 15
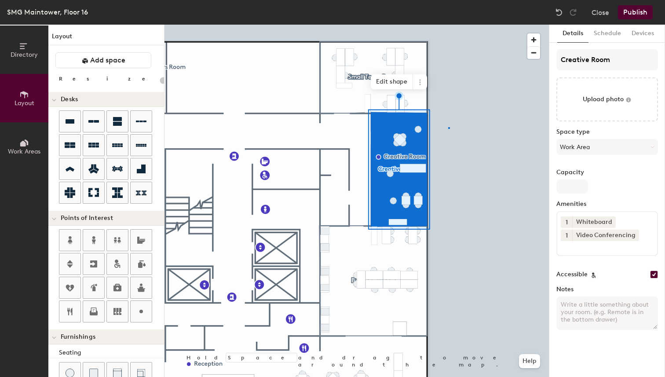
click at [448, 25] on div at bounding box center [357, 25] width 384 height 0
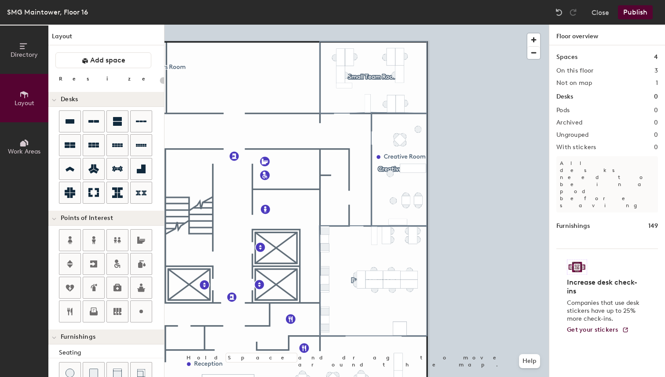
click at [638, 12] on button "Publish" at bounding box center [635, 12] width 35 height 14
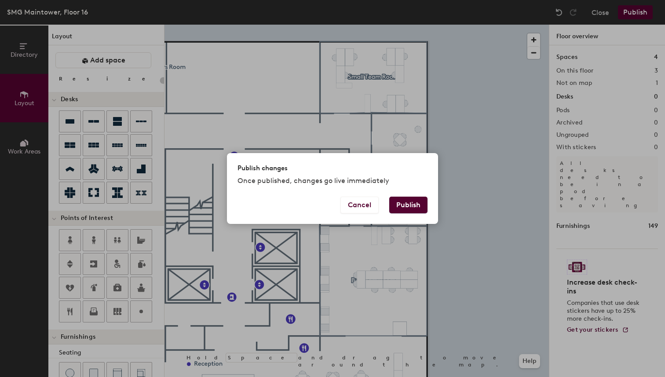
click at [403, 212] on button "Publish" at bounding box center [408, 205] width 38 height 17
type input "20"
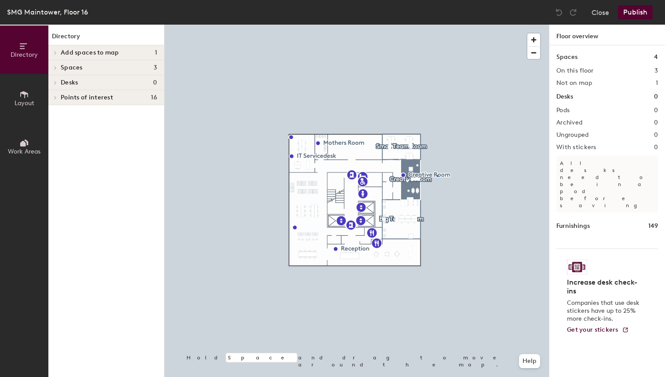
click at [437, 25] on div at bounding box center [357, 25] width 384 height 0
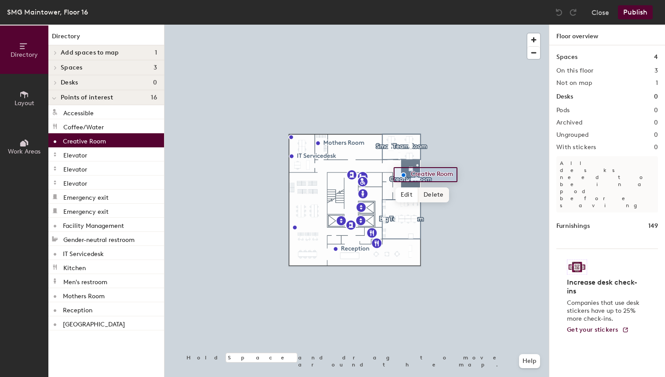
click at [433, 197] on span "Delete" at bounding box center [433, 194] width 31 height 15
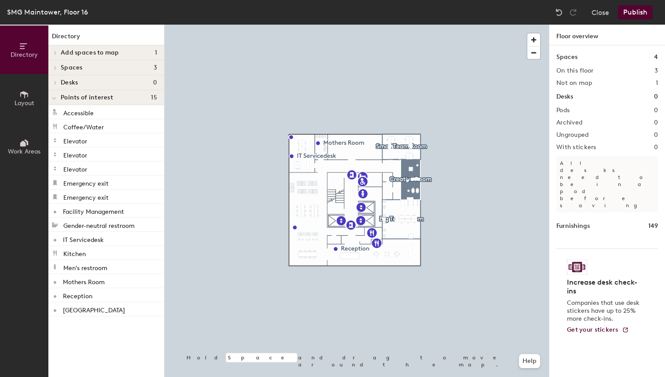
click at [632, 12] on button "Publish" at bounding box center [635, 12] width 35 height 14
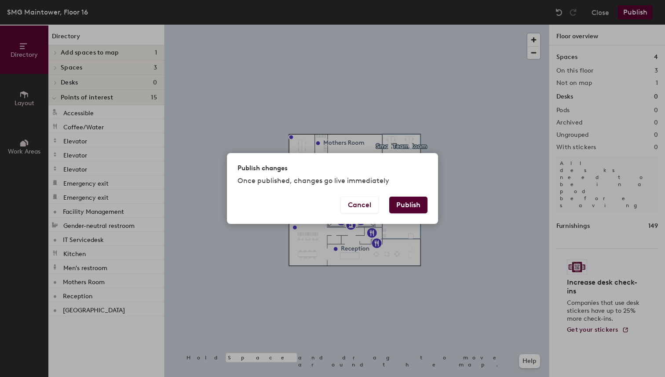
click at [410, 207] on button "Publish" at bounding box center [408, 205] width 38 height 17
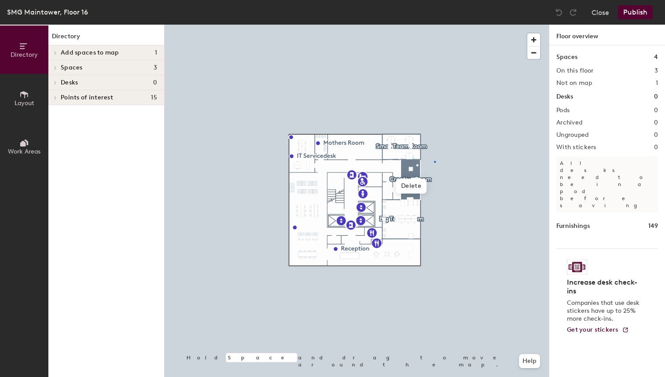
click at [434, 25] on div at bounding box center [357, 25] width 384 height 0
click at [402, 25] on div at bounding box center [357, 25] width 384 height 0
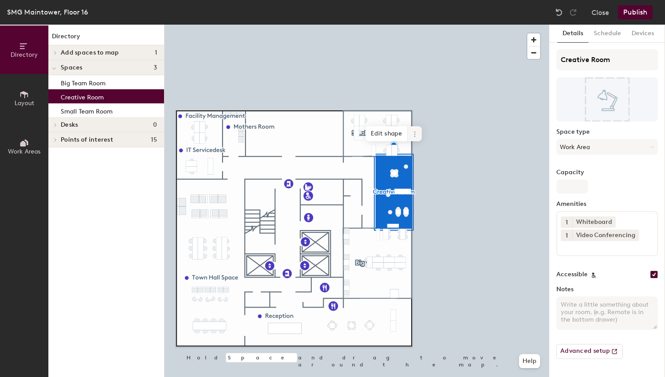
click at [418, 135] on span at bounding box center [415, 133] width 14 height 15
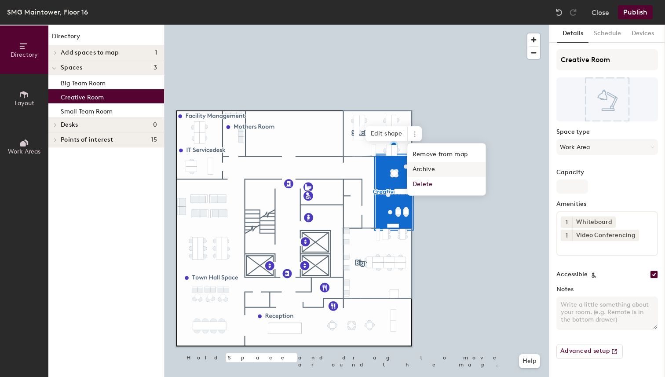
click at [433, 166] on span "Archive" at bounding box center [446, 169] width 78 height 15
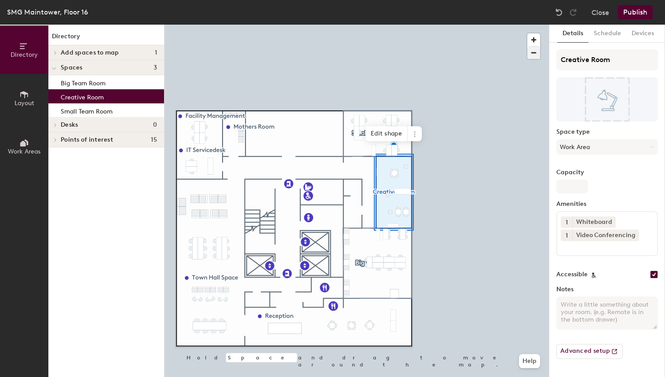
click at [513, 25] on div at bounding box center [357, 25] width 384 height 0
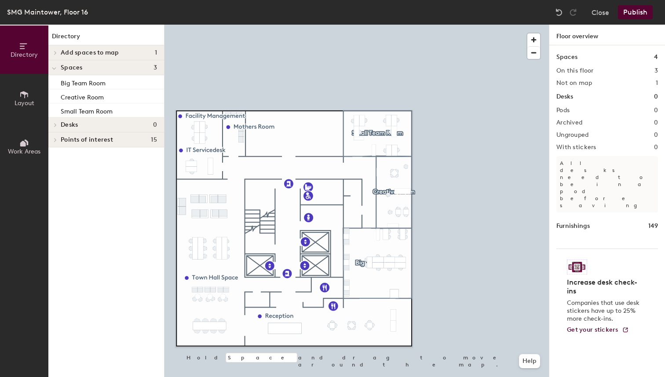
click at [627, 12] on button "Publish" at bounding box center [635, 12] width 35 height 14
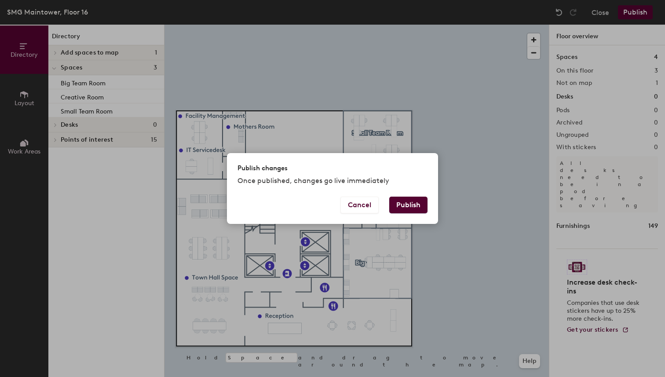
click at [401, 210] on button "Publish" at bounding box center [408, 205] width 38 height 17
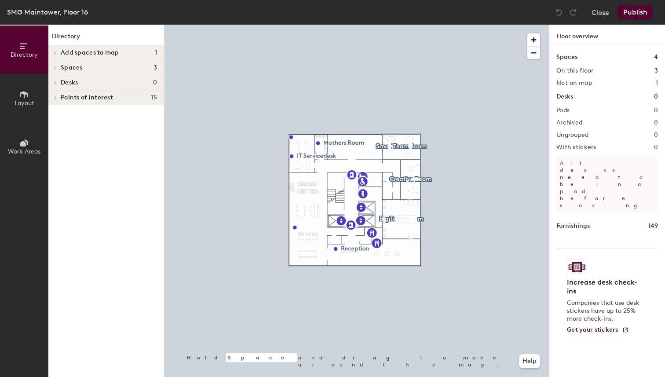
click at [429, 25] on div at bounding box center [357, 25] width 384 height 0
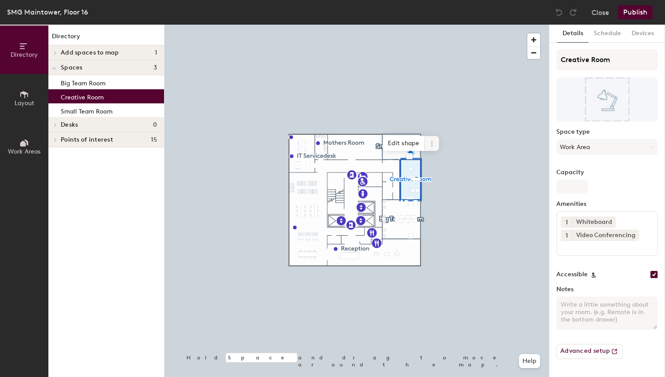
click at [431, 142] on icon at bounding box center [431, 143] width 7 height 7
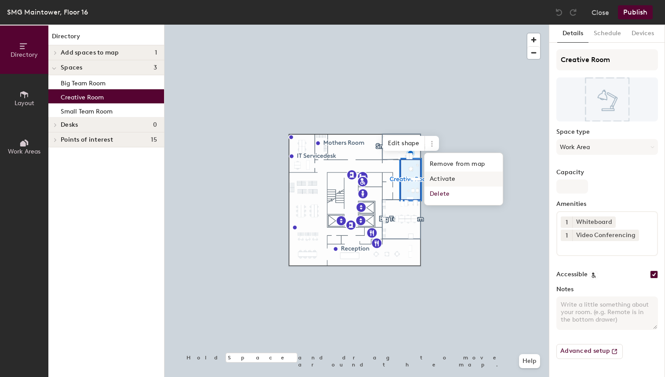
click at [452, 178] on span "Activate" at bounding box center [463, 179] width 78 height 15
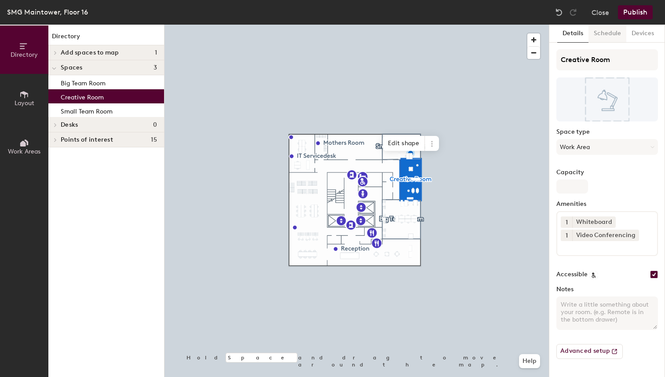
click at [613, 34] on button "Schedule" at bounding box center [608, 34] width 38 height 18
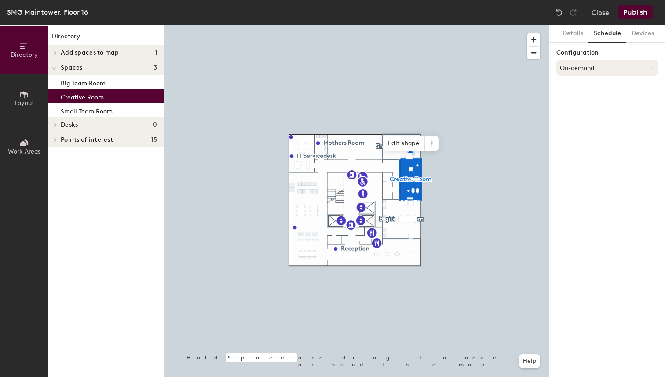
click at [588, 67] on button "On-demand" at bounding box center [607, 68] width 102 height 16
click at [586, 102] on div "Scheduled" at bounding box center [607, 102] width 101 height 13
click at [591, 87] on button "Select account" at bounding box center [607, 87] width 102 height 16
click at [587, 106] on div "Google Apps" at bounding box center [607, 108] width 101 height 13
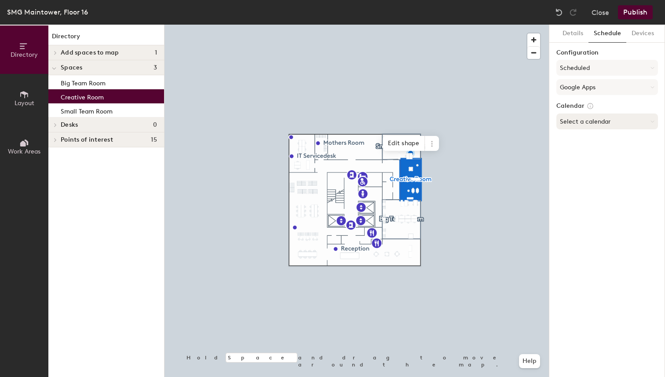
click at [590, 118] on button "Select a calendar" at bounding box center [607, 121] width 102 height 16
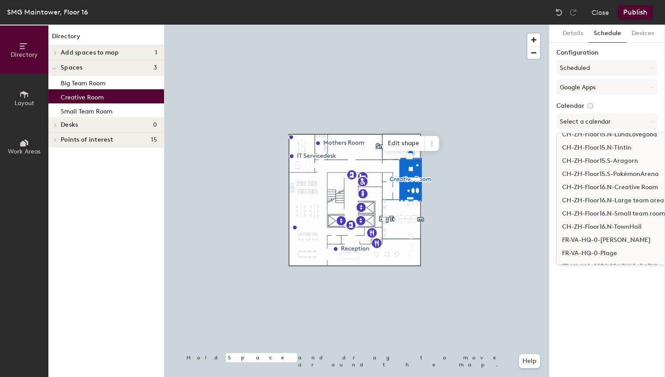
scroll to position [416, 0]
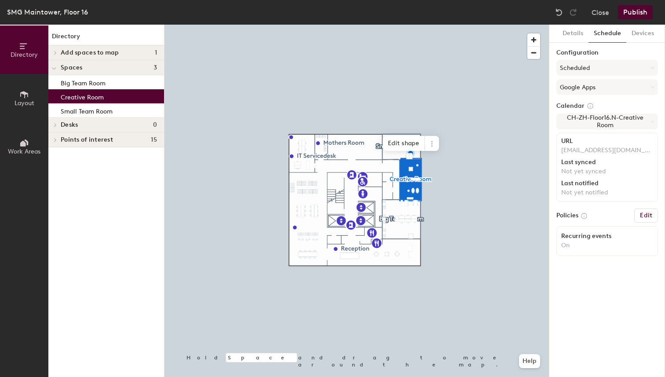
click at [643, 216] on h6 "Edit" at bounding box center [646, 215] width 12 height 7
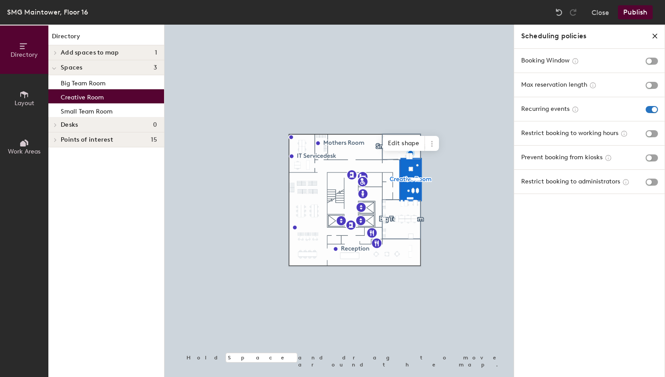
click at [657, 32] on div "Scheduling policies" at bounding box center [589, 36] width 151 height 23
click at [657, 33] on icon "close policies" at bounding box center [654, 36] width 7 height 7
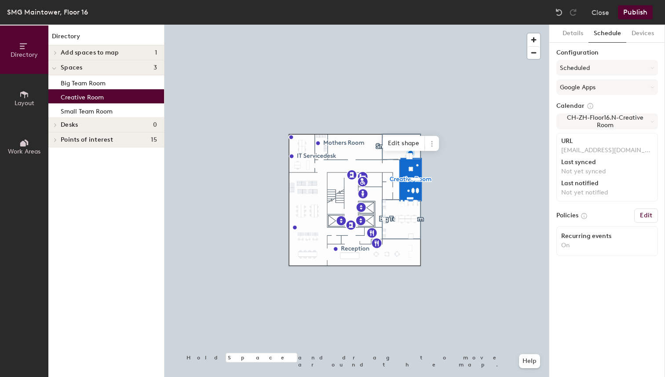
click at [567, 245] on p "On" at bounding box center [607, 245] width 92 height 8
click at [590, 244] on p "On" at bounding box center [607, 245] width 92 height 8
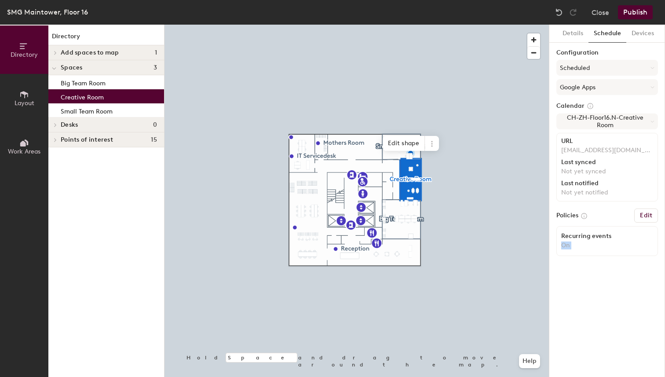
click at [590, 244] on p "On" at bounding box center [607, 245] width 92 height 8
click at [598, 11] on button "Close" at bounding box center [601, 12] width 18 height 14
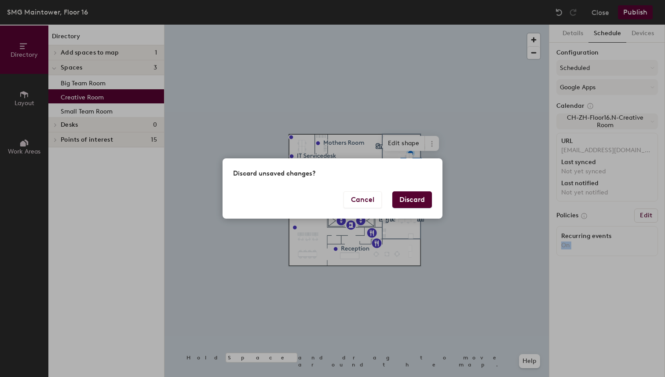
click at [415, 198] on button "Discard" at bounding box center [412, 199] width 40 height 17
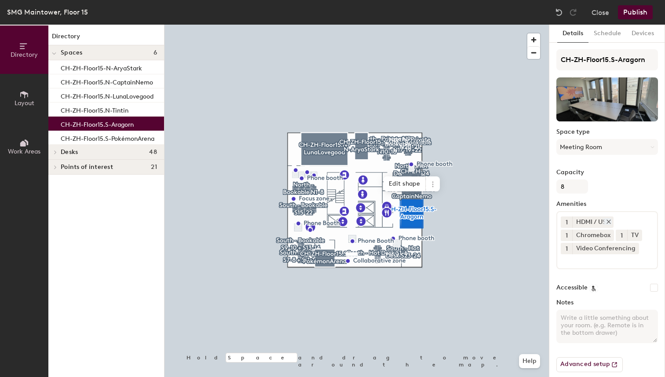
scroll to position [9, 0]
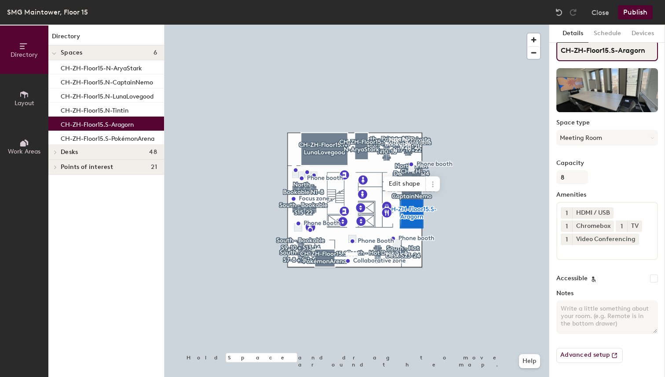
click at [586, 53] on input "CH-ZH-Floor15.S-Aragorn" at bounding box center [607, 50] width 102 height 21
click at [654, 277] on input "Accessible" at bounding box center [654, 278] width 8 height 8
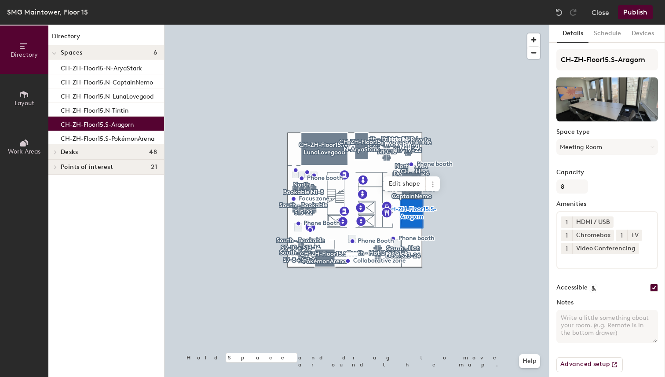
click at [654, 288] on input "Accessible" at bounding box center [654, 288] width 8 height 8
checkbox input "false"
click at [606, 36] on button "Schedule" at bounding box center [608, 34] width 38 height 18
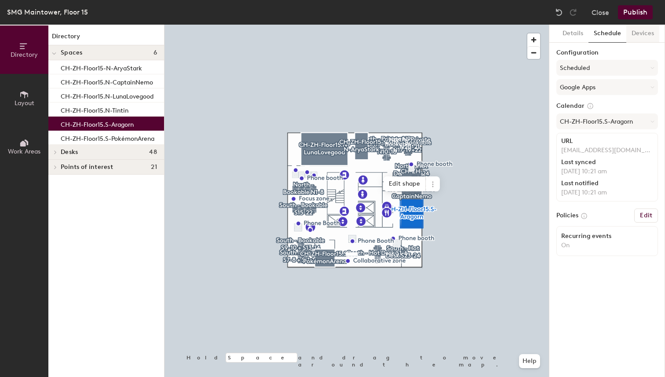
click at [636, 39] on button "Devices" at bounding box center [642, 34] width 33 height 18
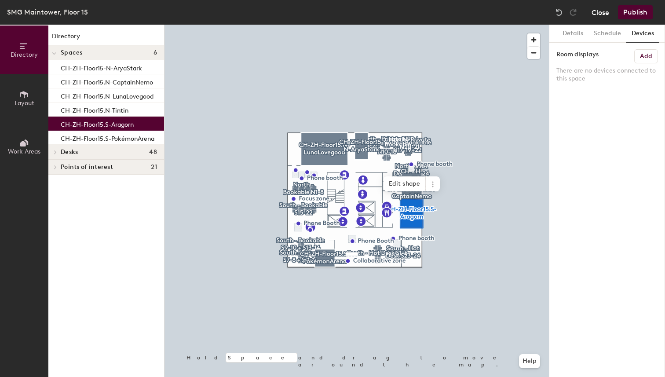
drag, startPoint x: 575, startPoint y: 31, endPoint x: 606, endPoint y: 18, distance: 33.7
click at [578, 29] on button "Details" at bounding box center [572, 34] width 31 height 18
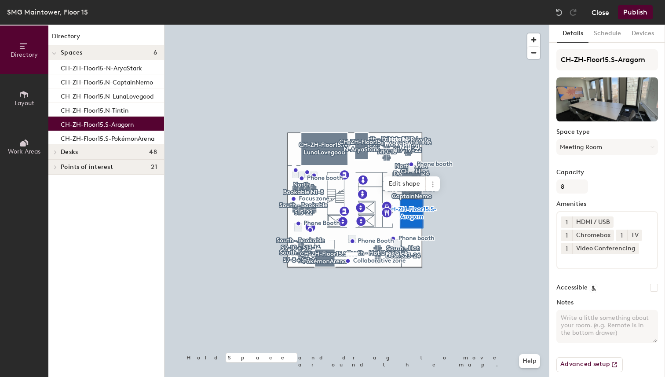
click at [607, 15] on button "Close" at bounding box center [601, 12] width 18 height 14
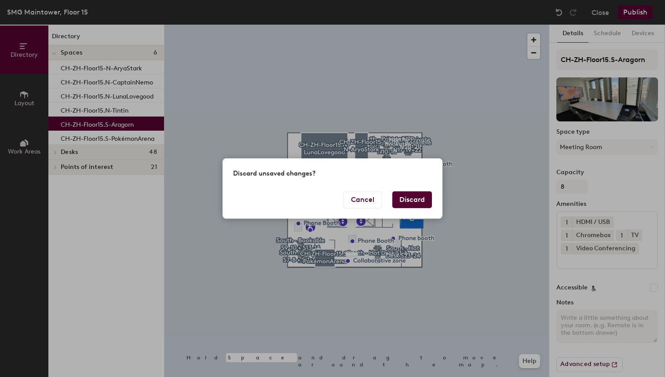
click at [397, 201] on button "Discard" at bounding box center [412, 199] width 40 height 17
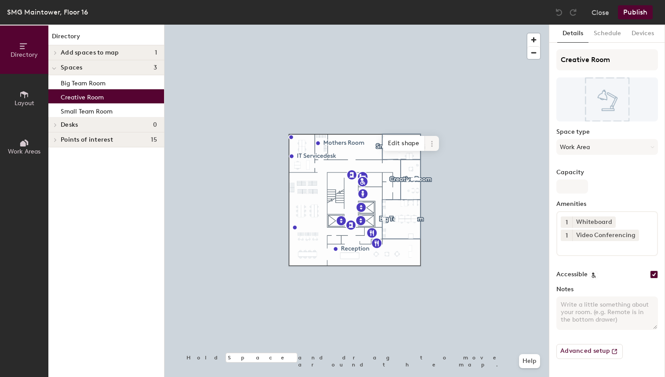
click at [434, 146] on icon at bounding box center [431, 143] width 7 height 7
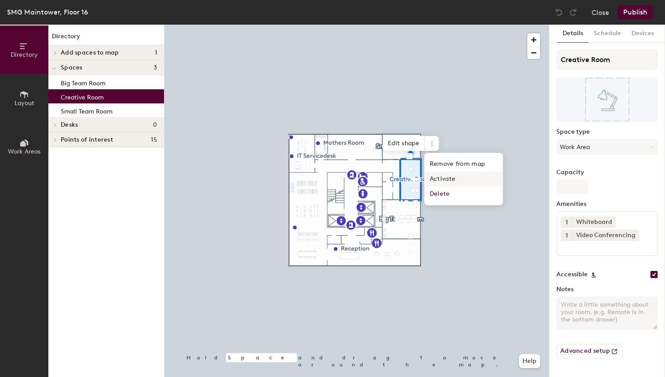
click at [441, 180] on span "Activate" at bounding box center [463, 179] width 78 height 15
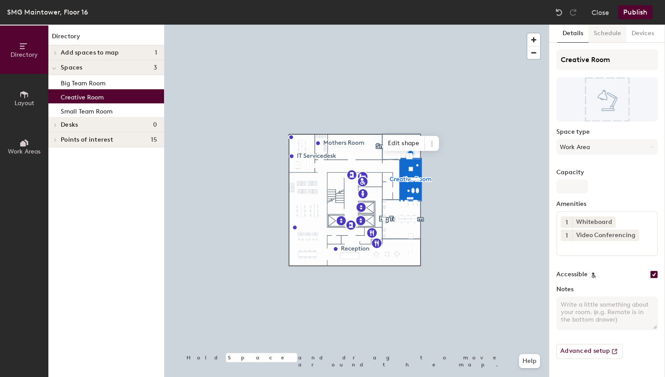
click at [600, 40] on button "Schedule" at bounding box center [608, 34] width 38 height 18
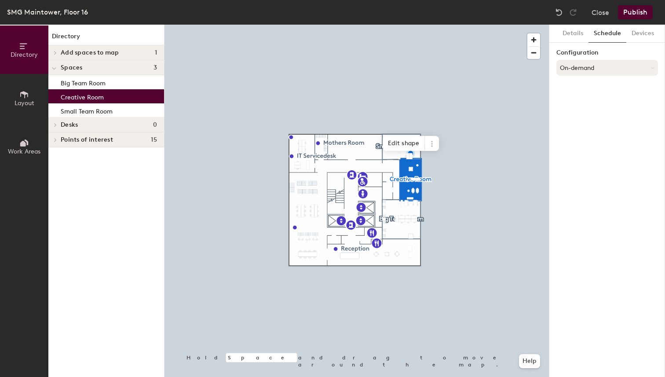
click at [594, 62] on button "On-demand" at bounding box center [607, 68] width 102 height 16
click at [583, 102] on div "Scheduled" at bounding box center [607, 102] width 101 height 13
click at [587, 88] on button "Select account" at bounding box center [607, 87] width 102 height 16
click at [584, 110] on div "Google Apps" at bounding box center [607, 108] width 101 height 13
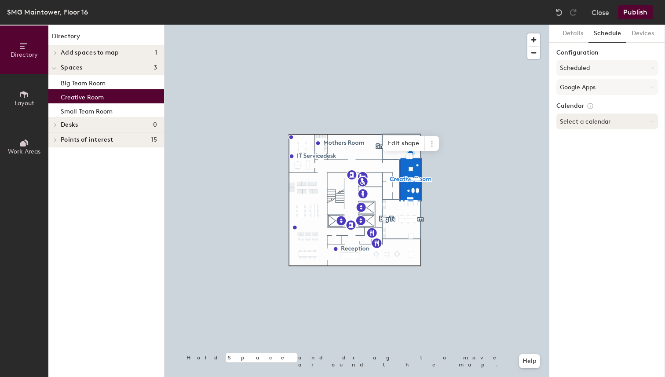
click at [582, 126] on button "Select a calendar" at bounding box center [607, 121] width 102 height 16
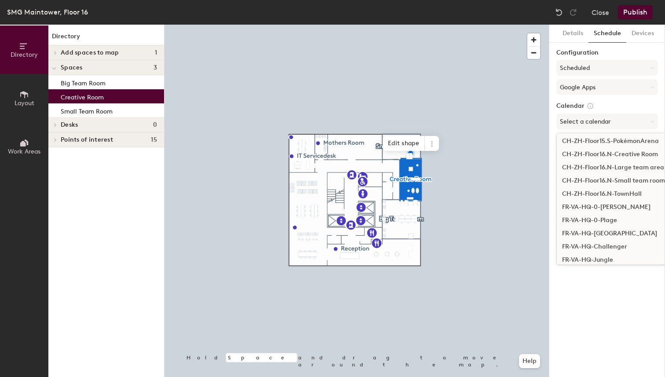
scroll to position [446, 0]
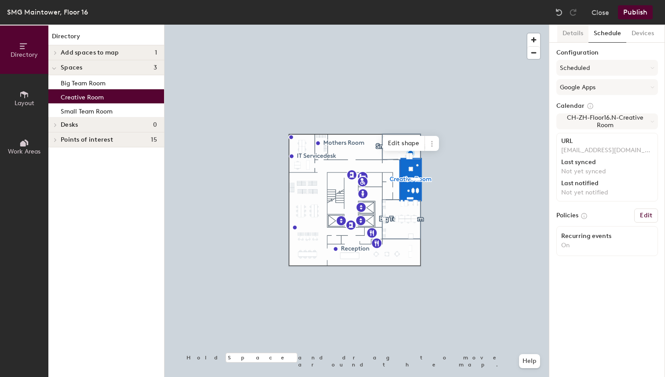
drag, startPoint x: 562, startPoint y: 29, endPoint x: 569, endPoint y: 33, distance: 7.7
click at [566, 32] on button "Details" at bounding box center [572, 34] width 31 height 18
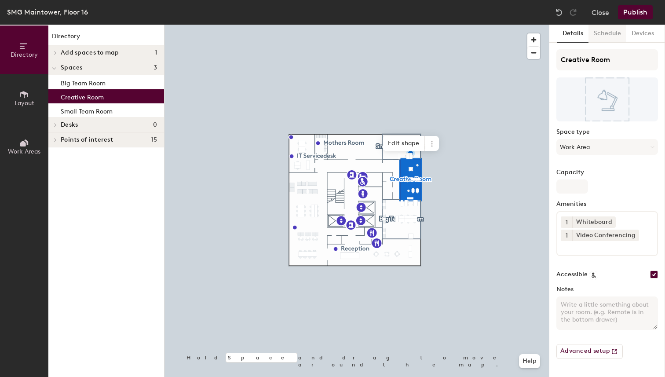
click at [607, 35] on button "Schedule" at bounding box center [608, 34] width 38 height 18
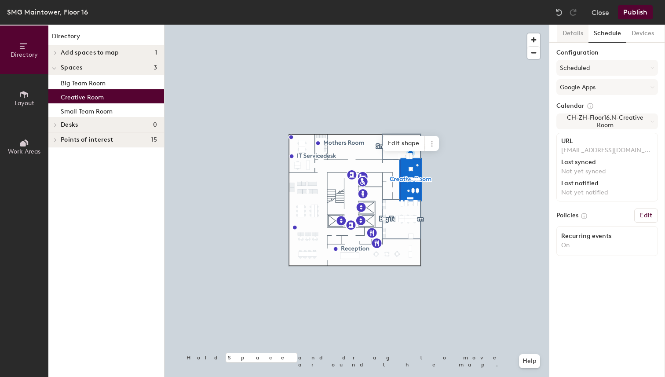
click at [570, 39] on button "Details" at bounding box center [572, 34] width 31 height 18
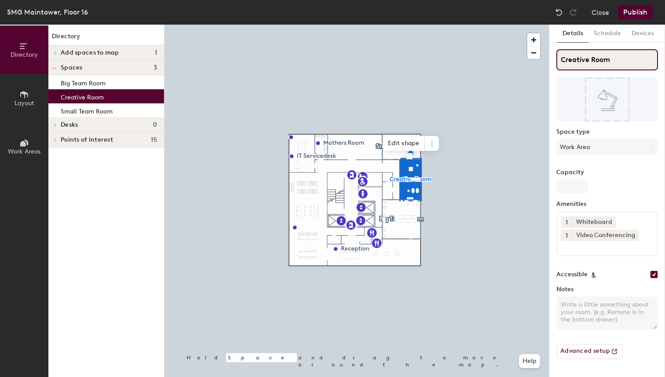
click at [580, 57] on input "Creative Room" at bounding box center [607, 59] width 102 height 21
click at [581, 57] on input "Creative Room" at bounding box center [607, 59] width 102 height 21
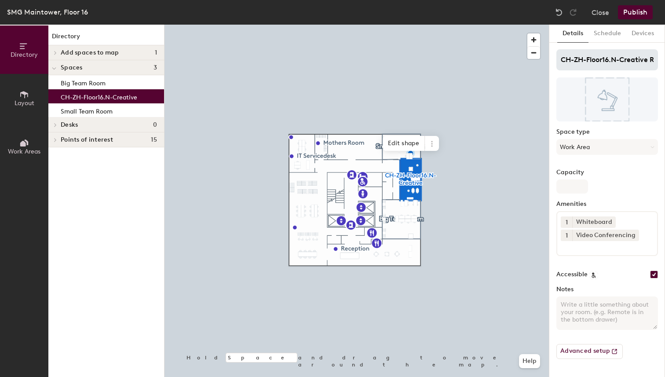
scroll to position [0, 0]
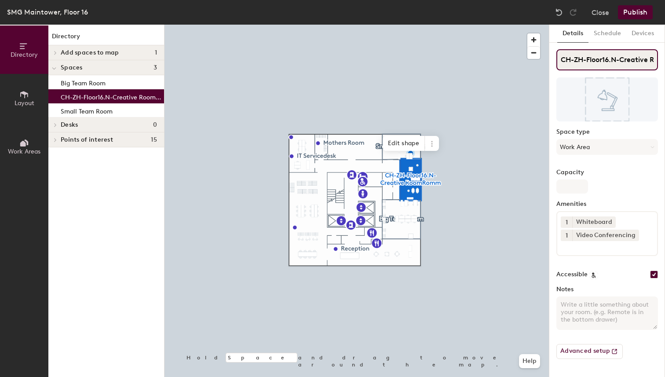
click at [626, 63] on input "CH-ZH-Floor16.N-Creative RoomRomm" at bounding box center [607, 59] width 102 height 21
click at [607, 60] on input "CH-ZH-Floor16.N-Creative RoomRomm" at bounding box center [607, 59] width 102 height 21
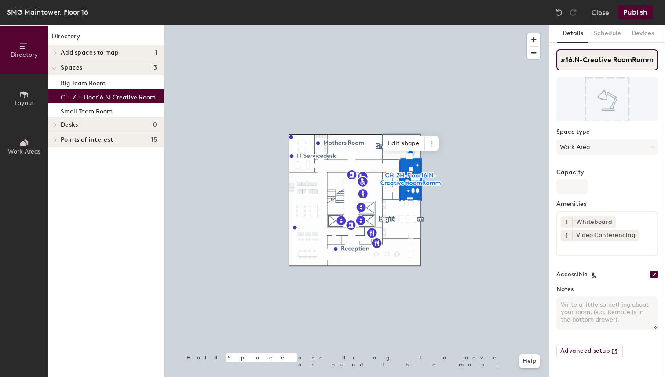
drag, startPoint x: 590, startPoint y: 59, endPoint x: 665, endPoint y: 59, distance: 74.8
click at [665, 59] on div "Directory Layout Work Areas Directory Add spaces to map 1 Town Hall Space Space…" at bounding box center [332, 201] width 665 height 352
click at [625, 59] on input "CH-ZH-Floor16.N-Creative RoomRomm" at bounding box center [607, 59] width 102 height 21
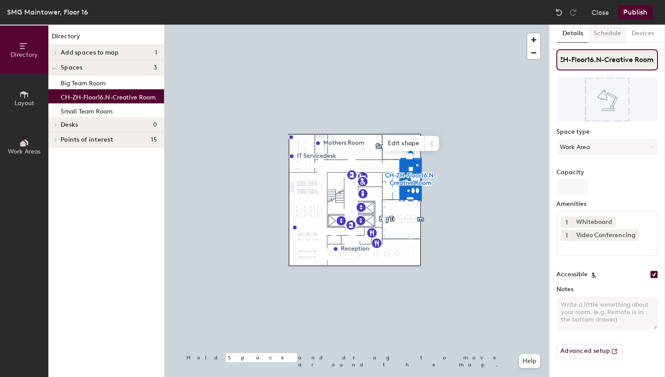
type input "CH-ZH-Floor16.N-Creative Room"
click at [603, 36] on button "Schedule" at bounding box center [608, 34] width 38 height 18
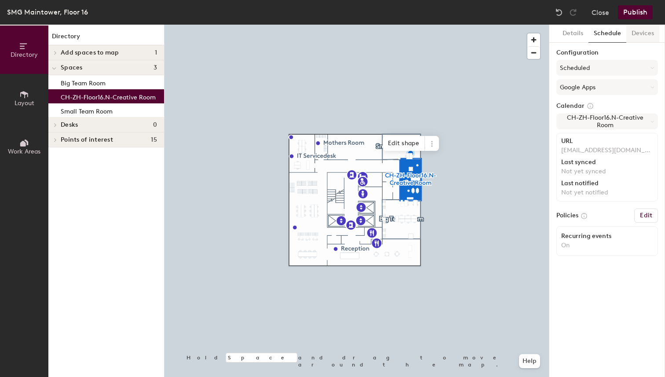
click at [636, 33] on button "Devices" at bounding box center [642, 34] width 33 height 18
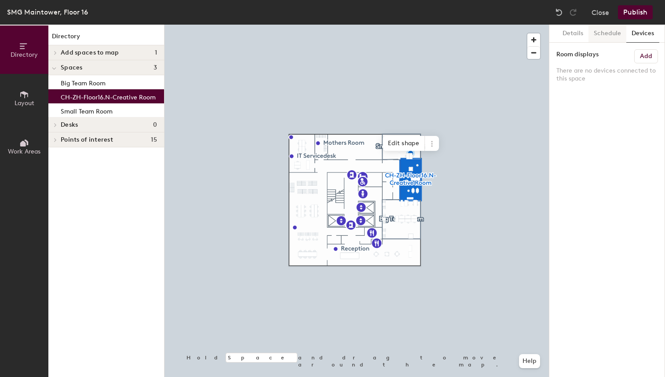
click at [608, 33] on button "Schedule" at bounding box center [608, 34] width 38 height 18
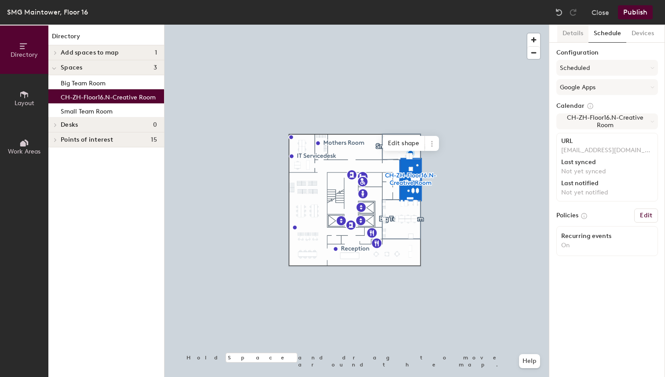
click at [581, 33] on button "Details" at bounding box center [572, 34] width 31 height 18
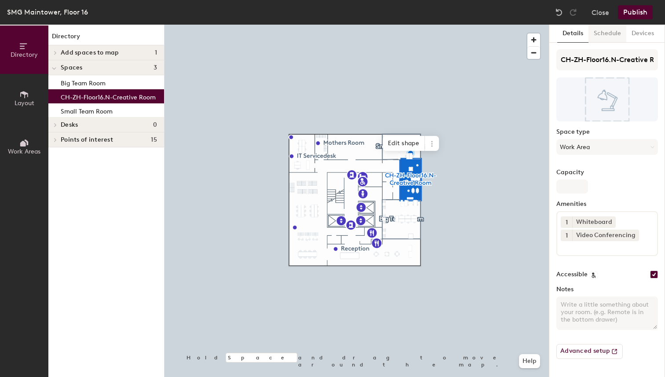
click at [600, 33] on button "Schedule" at bounding box center [608, 34] width 38 height 18
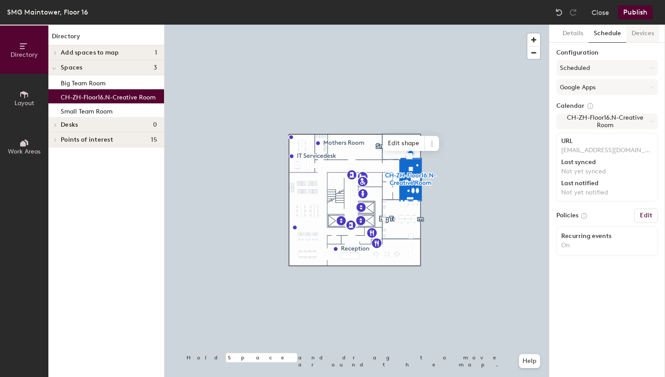
click at [638, 33] on button "Devices" at bounding box center [642, 34] width 33 height 18
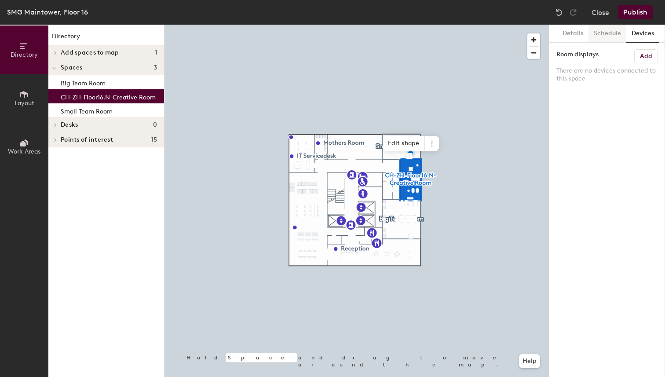
click at [612, 33] on button "Schedule" at bounding box center [608, 34] width 38 height 18
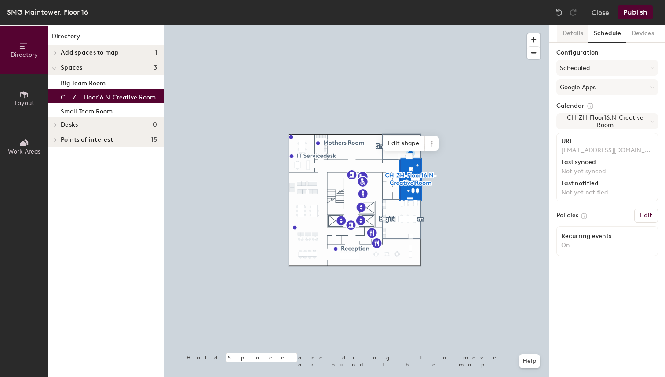
click at [573, 32] on button "Details" at bounding box center [572, 34] width 31 height 18
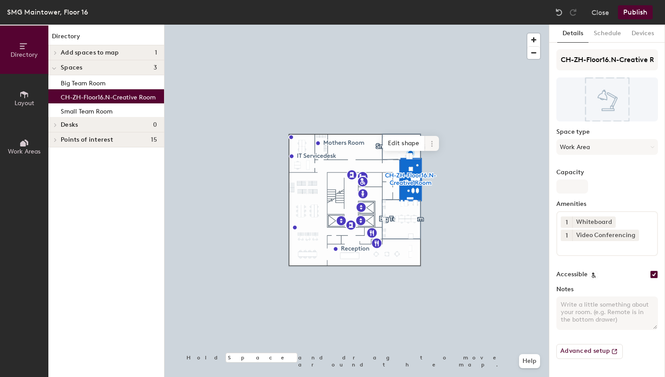
click at [433, 138] on span at bounding box center [432, 143] width 14 height 15
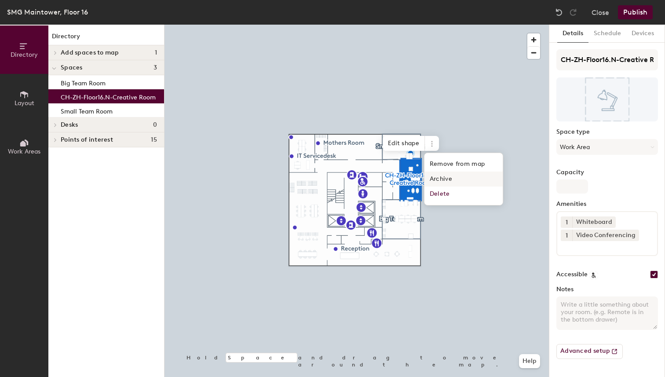
click at [446, 180] on span "Archive" at bounding box center [463, 179] width 78 height 15
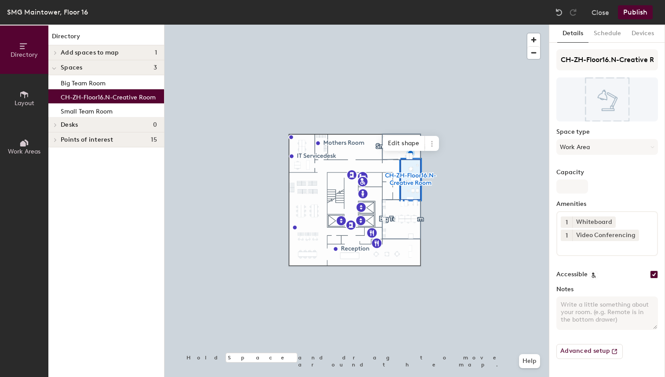
click at [635, 14] on button "Publish" at bounding box center [635, 12] width 35 height 14
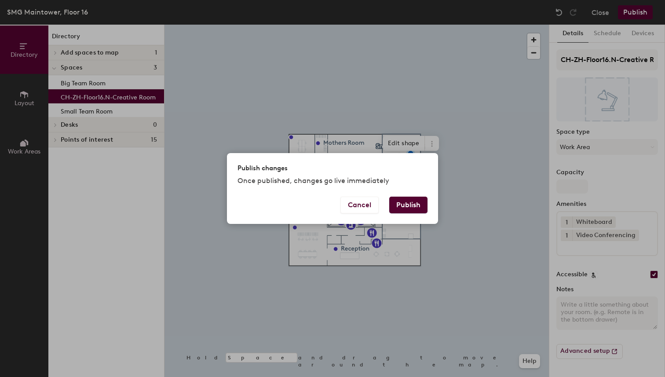
click at [413, 209] on button "Publish" at bounding box center [408, 205] width 38 height 17
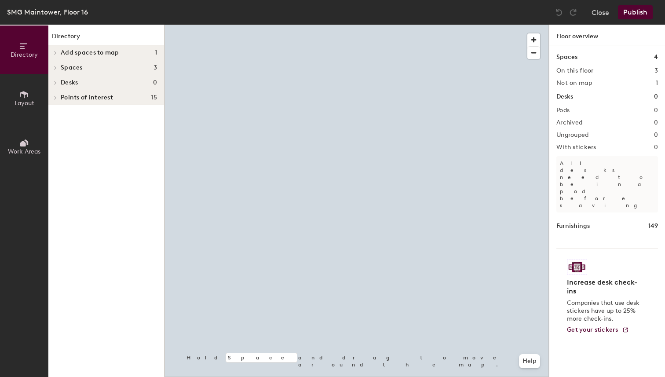
click at [417, 25] on div at bounding box center [357, 25] width 384 height 0
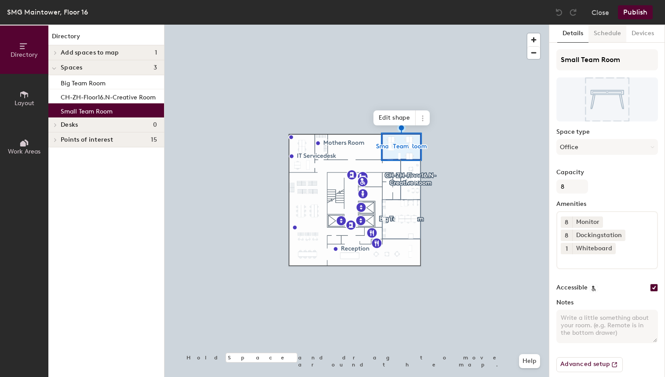
click at [600, 36] on button "Schedule" at bounding box center [608, 34] width 38 height 18
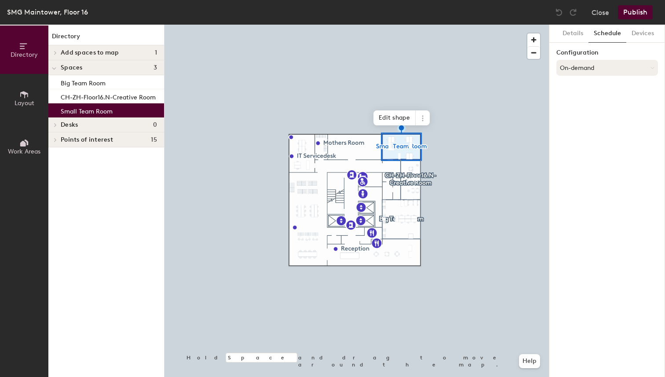
click at [589, 67] on button "On-demand" at bounding box center [607, 68] width 102 height 16
click at [587, 105] on div "Scheduled" at bounding box center [607, 102] width 101 height 13
click at [585, 82] on button "Select account" at bounding box center [607, 87] width 102 height 16
click at [583, 110] on div "Google Apps" at bounding box center [607, 108] width 101 height 13
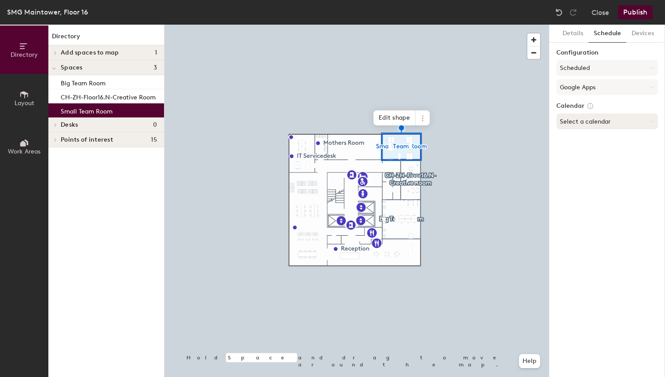
click at [582, 125] on button "Select a calendar" at bounding box center [607, 121] width 102 height 16
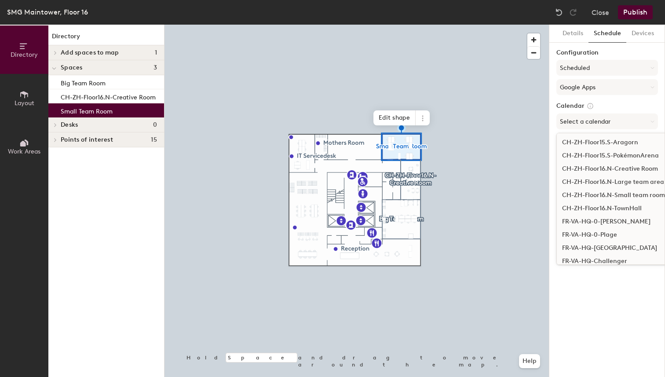
scroll to position [439, 0]
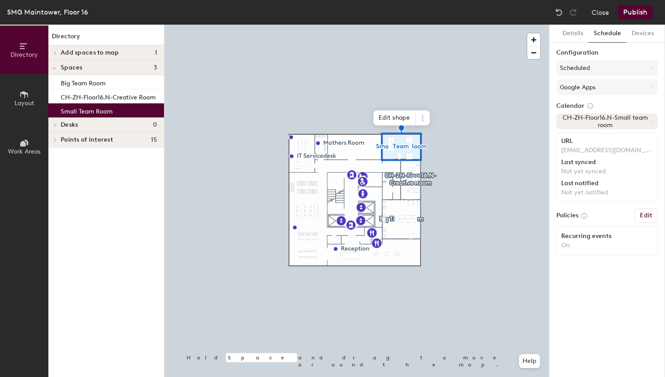
click at [596, 122] on button "CH-ZH-Floor16.N-Small team room" at bounding box center [607, 121] width 102 height 16
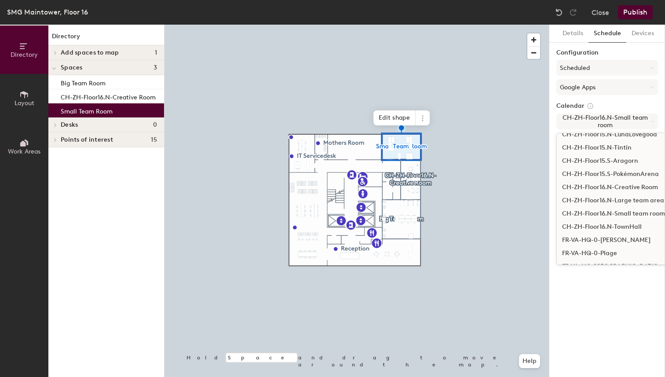
scroll to position [419, 0]
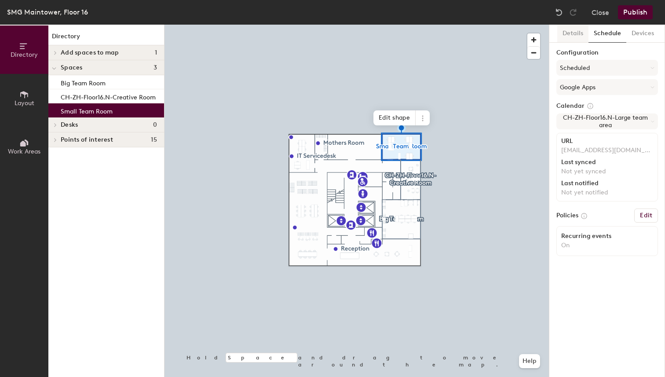
click at [578, 33] on button "Details" at bounding box center [572, 34] width 31 height 18
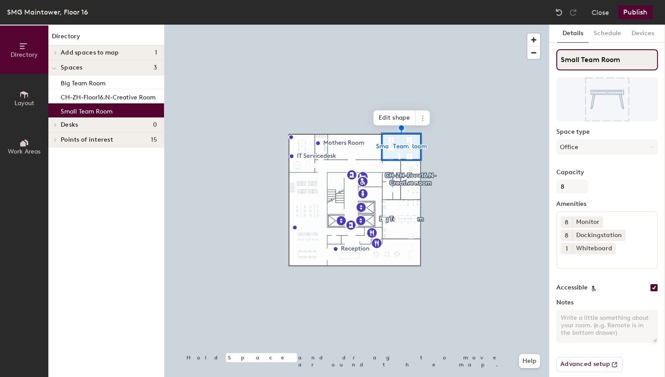
click at [598, 59] on input "Small Team Room" at bounding box center [607, 59] width 102 height 21
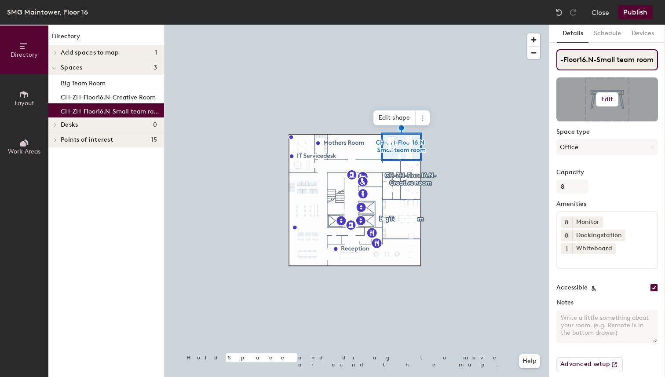
type input "CH-ZH-Floor16.N-Small team room"
click at [641, 86] on div at bounding box center [607, 99] width 102 height 44
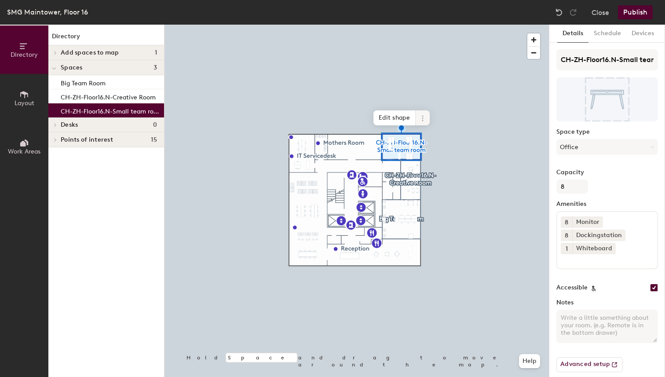
click at [421, 122] on span at bounding box center [423, 117] width 14 height 15
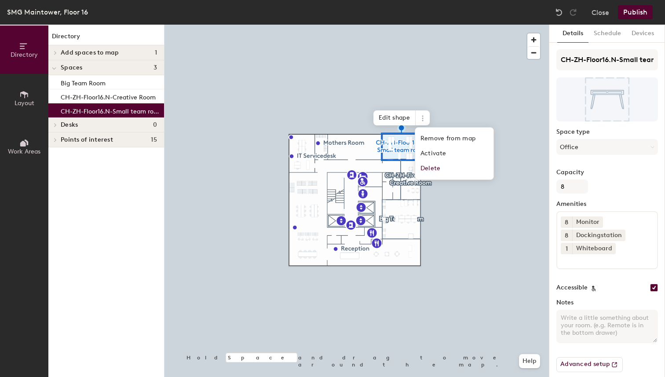
click at [434, 25] on div at bounding box center [357, 25] width 384 height 0
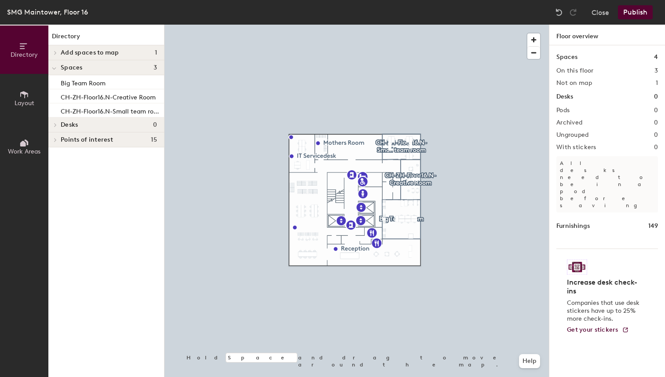
click at [389, 25] on div at bounding box center [357, 25] width 384 height 0
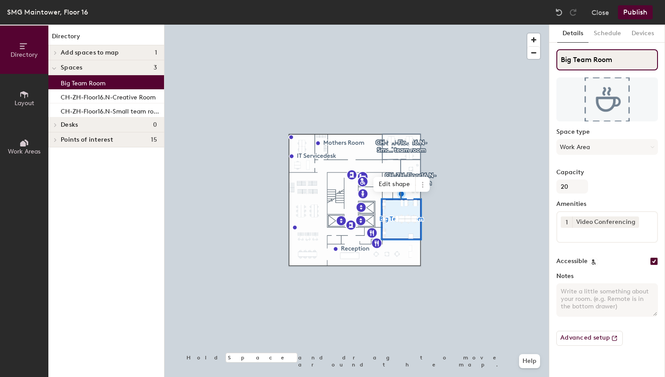
click at [581, 61] on input "Big Team Room" at bounding box center [607, 59] width 102 height 21
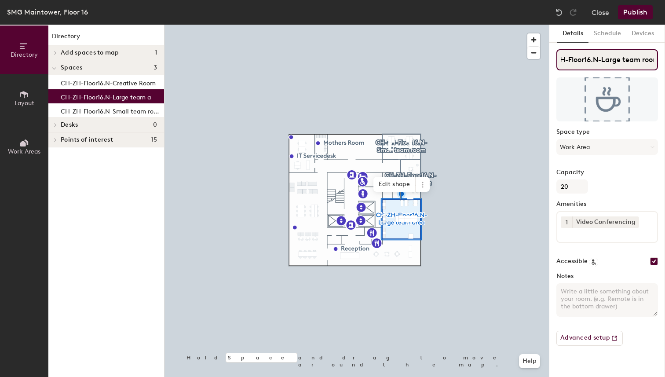
scroll to position [0, 25]
click at [641, 62] on input "CH-ZH-Floor16.N-Large team room" at bounding box center [607, 59] width 102 height 21
type input "CH-ZH-Floor16.N-Large team area"
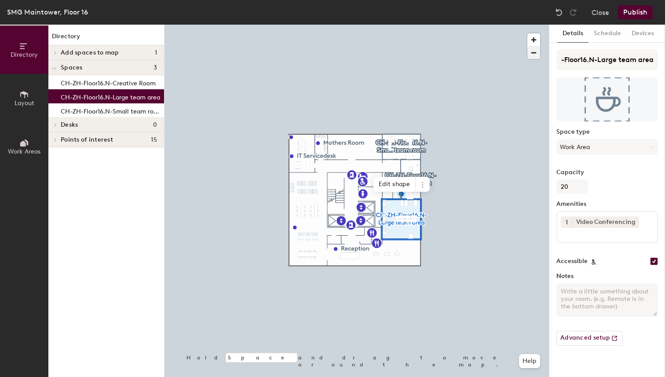
scroll to position [0, 0]
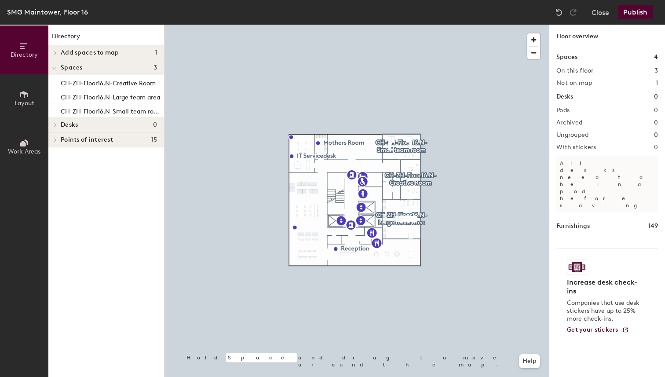
click at [632, 12] on button "Publish" at bounding box center [635, 12] width 35 height 14
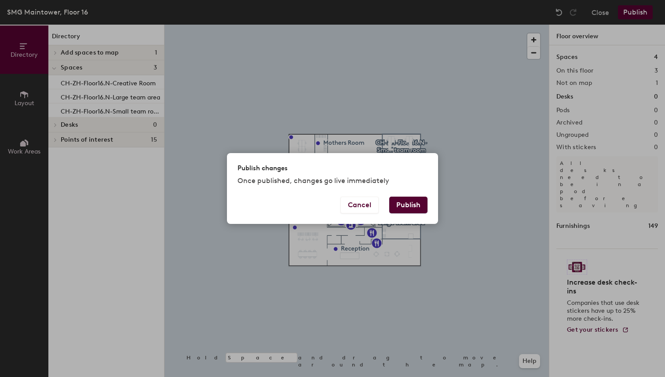
click at [415, 200] on button "Publish" at bounding box center [408, 205] width 38 height 17
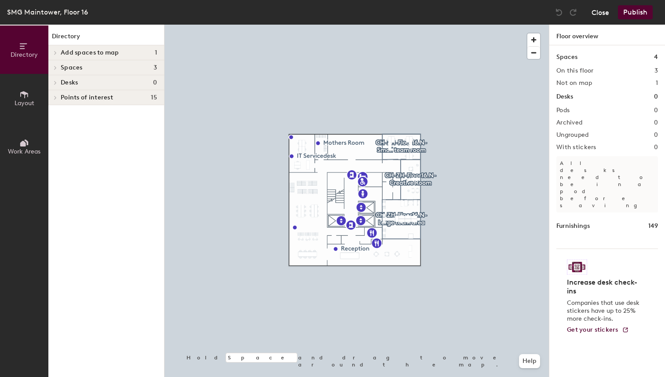
click at [605, 16] on button "Close" at bounding box center [601, 12] width 18 height 14
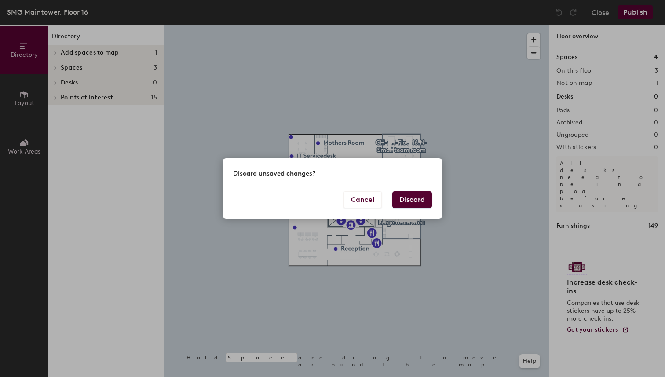
click at [414, 196] on button "Discard" at bounding box center [412, 199] width 40 height 17
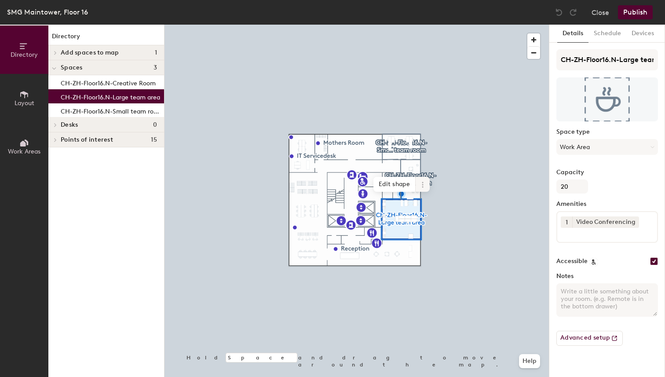
click at [420, 187] on icon at bounding box center [422, 184] width 7 height 7
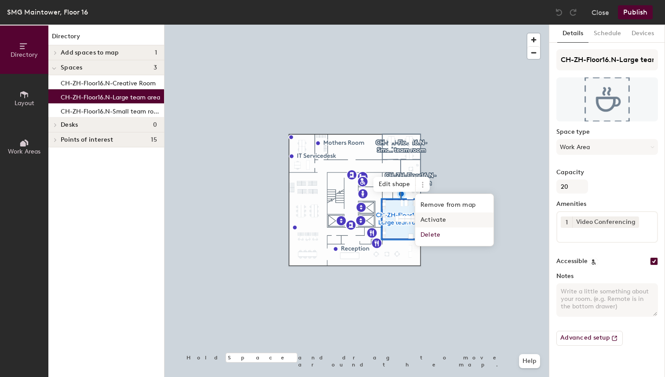
click at [442, 219] on span "Activate" at bounding box center [454, 219] width 78 height 15
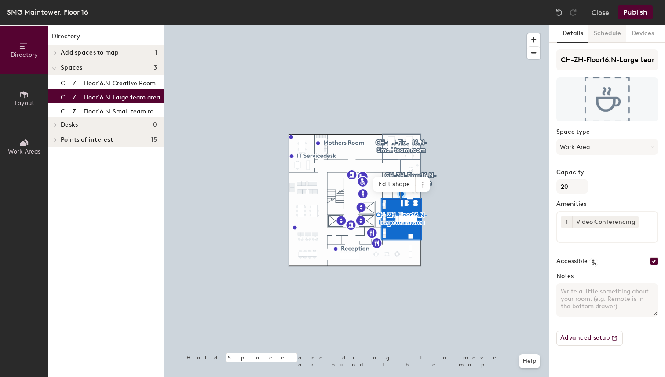
click at [604, 39] on button "Schedule" at bounding box center [608, 34] width 38 height 18
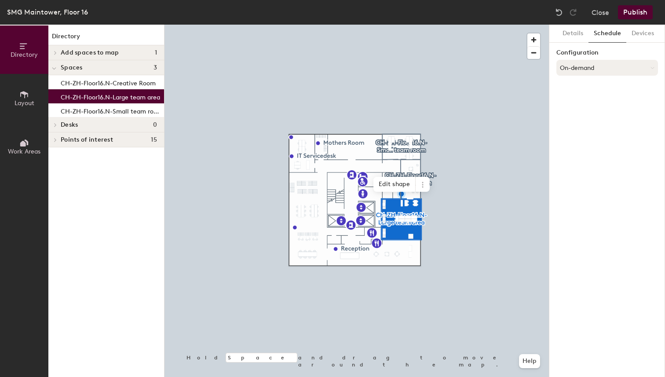
click at [586, 71] on button "On-demand" at bounding box center [607, 68] width 102 height 16
click at [585, 98] on div "Scheduled" at bounding box center [607, 102] width 101 height 13
click at [585, 85] on button "Select account" at bounding box center [607, 87] width 102 height 16
click at [579, 111] on div "Google Apps" at bounding box center [607, 108] width 101 height 13
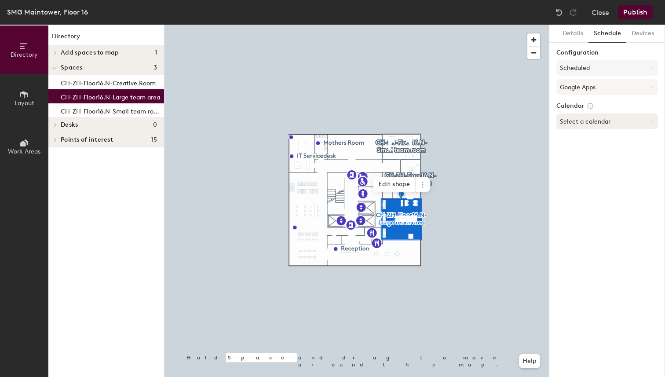
click at [579, 126] on button "Select a calendar" at bounding box center [607, 121] width 102 height 16
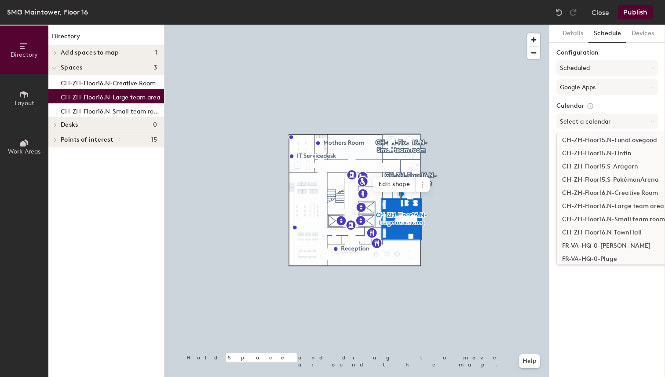
scroll to position [443, 0]
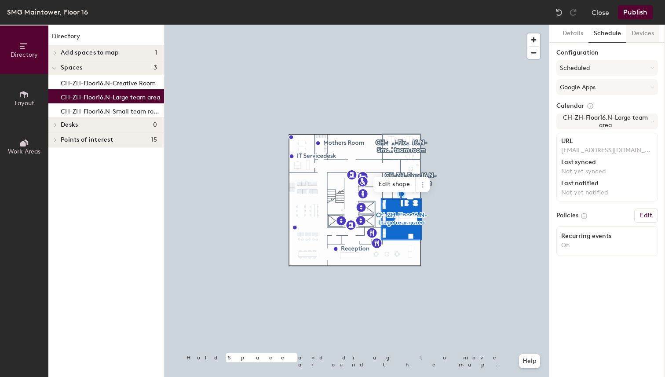
click at [646, 34] on button "Devices" at bounding box center [642, 34] width 33 height 18
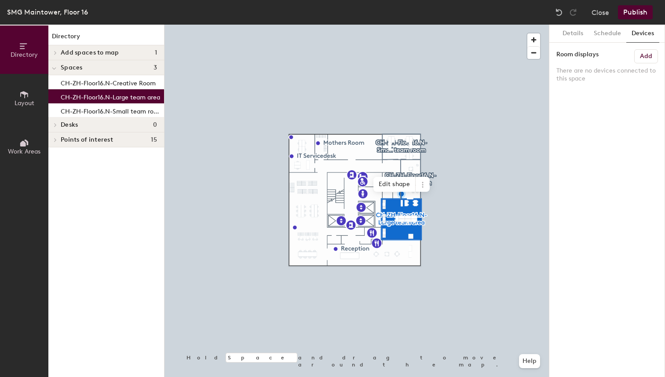
click at [648, 53] on h6 "Add" at bounding box center [646, 56] width 12 height 7
click at [640, 15] on button "Publish" at bounding box center [635, 12] width 35 height 14
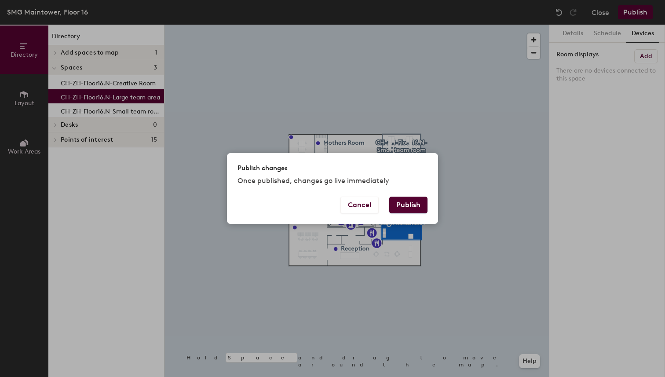
click at [414, 202] on button "Publish" at bounding box center [408, 205] width 38 height 17
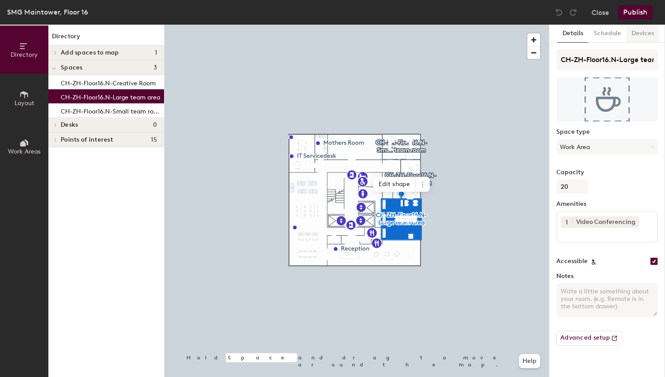
click at [640, 30] on button "Devices" at bounding box center [642, 34] width 33 height 18
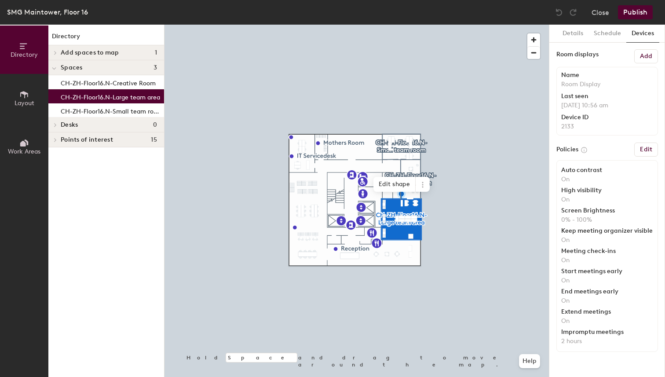
click at [642, 59] on h6 "Add" at bounding box center [646, 56] width 12 height 7
click at [639, 35] on button "Devices" at bounding box center [642, 34] width 33 height 18
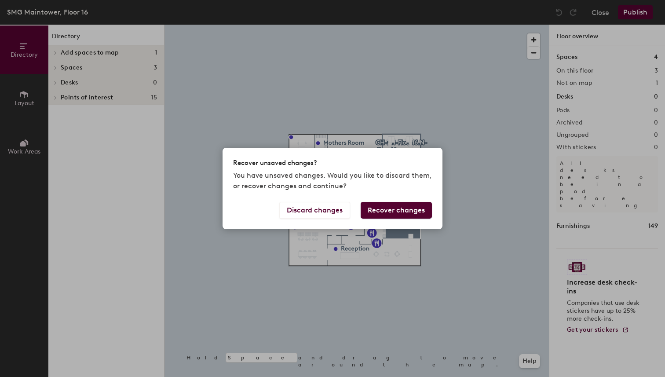
click at [410, 213] on button "Recover changes" at bounding box center [396, 210] width 71 height 17
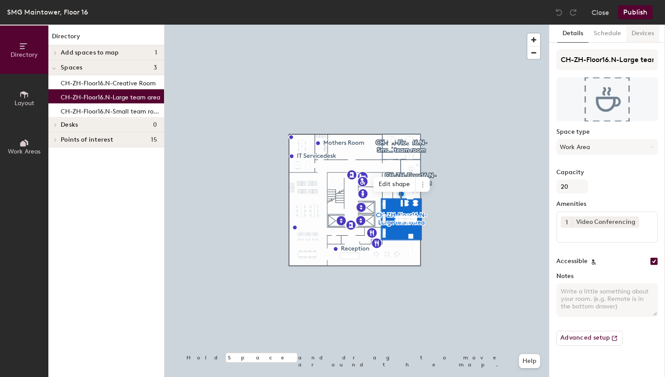
click at [640, 30] on button "Devices" at bounding box center [642, 34] width 33 height 18
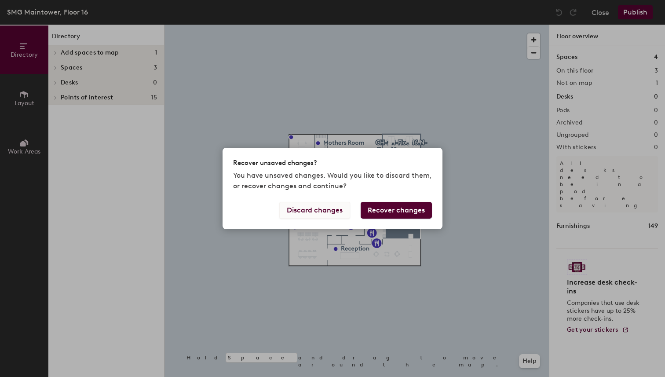
click at [336, 213] on button "Discard changes" at bounding box center [314, 210] width 71 height 17
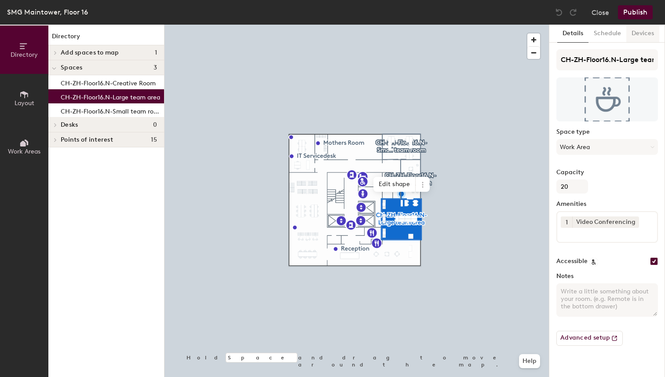
click at [642, 35] on button "Devices" at bounding box center [642, 34] width 33 height 18
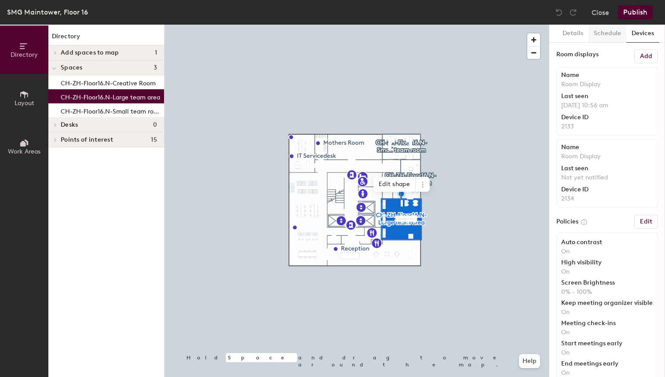
click at [614, 37] on button "Schedule" at bounding box center [608, 34] width 38 height 18
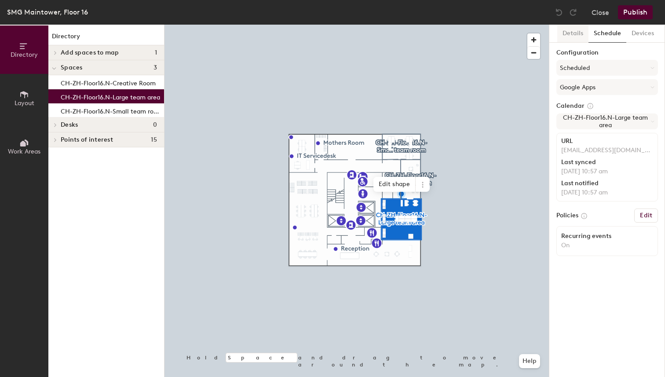
click at [573, 26] on button "Details" at bounding box center [572, 34] width 31 height 18
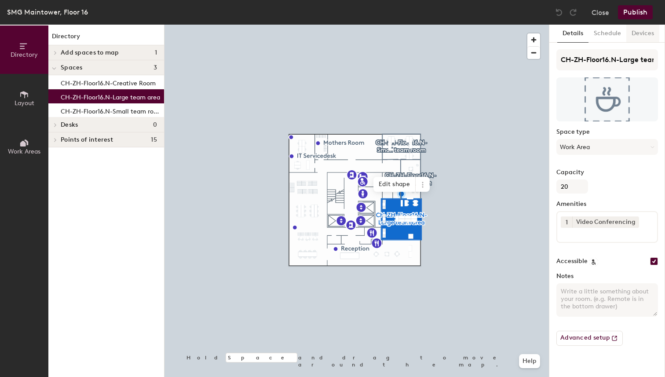
click at [641, 32] on button "Devices" at bounding box center [642, 34] width 33 height 18
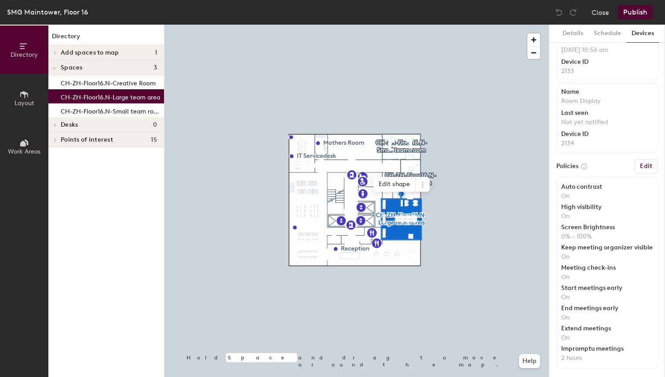
scroll to position [58, 0]
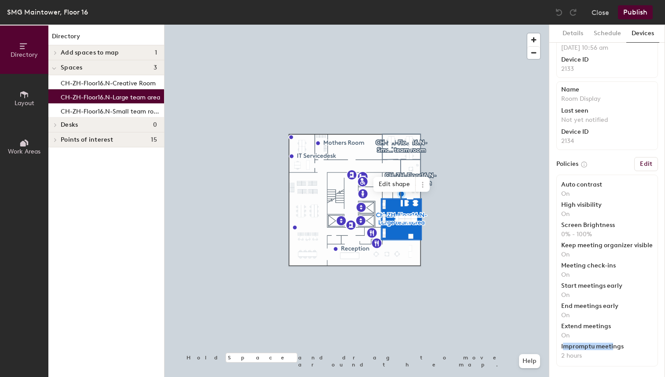
drag, startPoint x: 563, startPoint y: 348, endPoint x: 612, endPoint y: 347, distance: 48.8
click at [612, 347] on div "Impromptu meetings" at bounding box center [607, 346] width 92 height 7
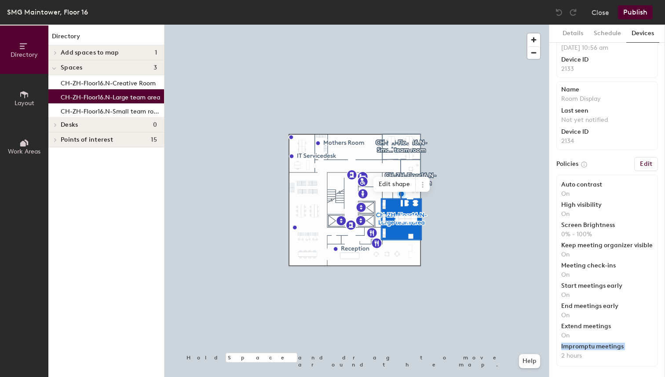
click at [574, 348] on div "Impromptu meetings" at bounding box center [607, 346] width 92 height 7
click at [640, 161] on h6 "Edit" at bounding box center [646, 164] width 12 height 7
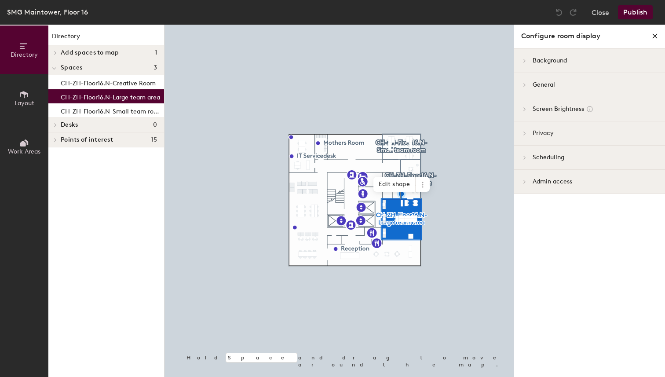
click at [524, 180] on icon at bounding box center [525, 181] width 4 height 4
click at [525, 161] on div "Scheduling" at bounding box center [589, 158] width 151 height 24
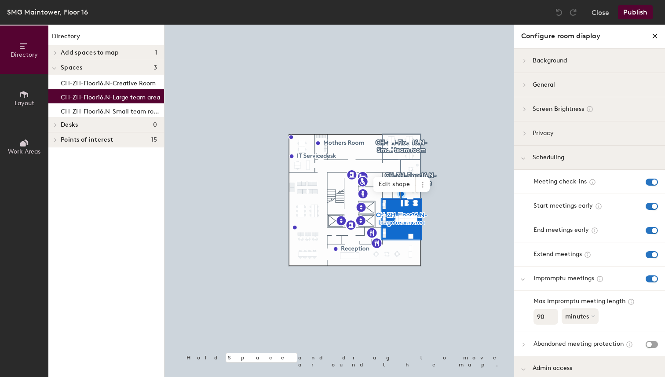
click at [524, 282] on span at bounding box center [523, 279] width 4 height 11
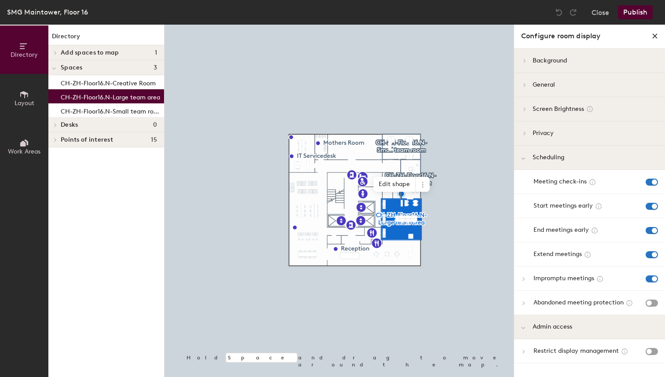
click at [527, 278] on span at bounding box center [524, 279] width 11 height 4
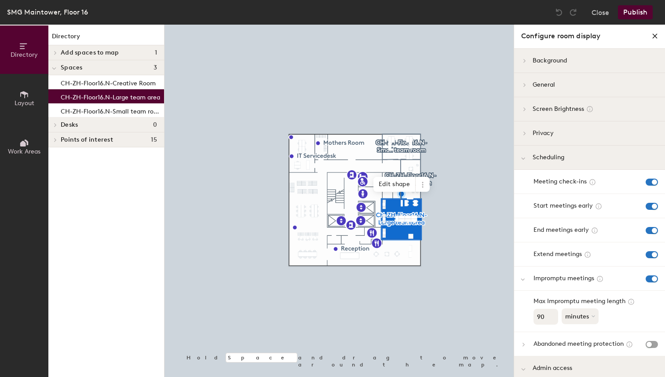
click at [527, 132] on span "Privacy" at bounding box center [540, 133] width 28 height 10
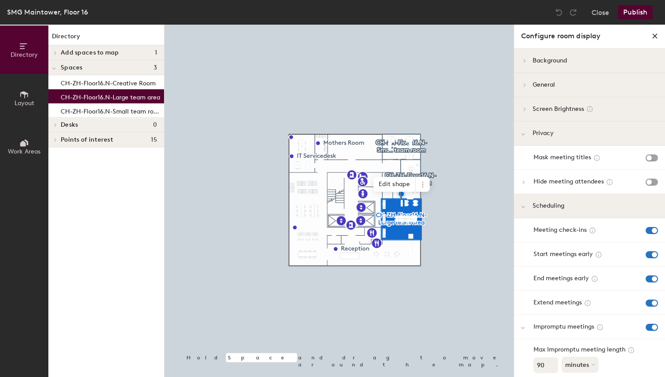
click at [525, 109] on icon at bounding box center [525, 109] width 4 height 4
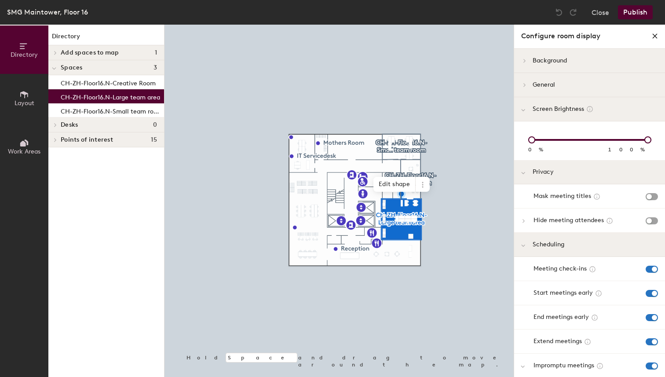
click at [523, 83] on span at bounding box center [523, 85] width 7 height 4
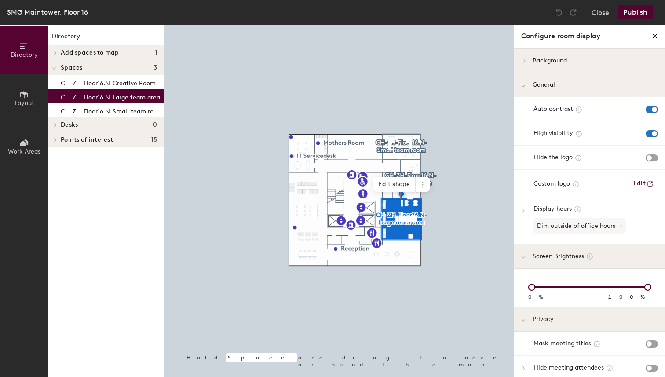
click at [529, 60] on span "Background" at bounding box center [546, 61] width 41 height 10
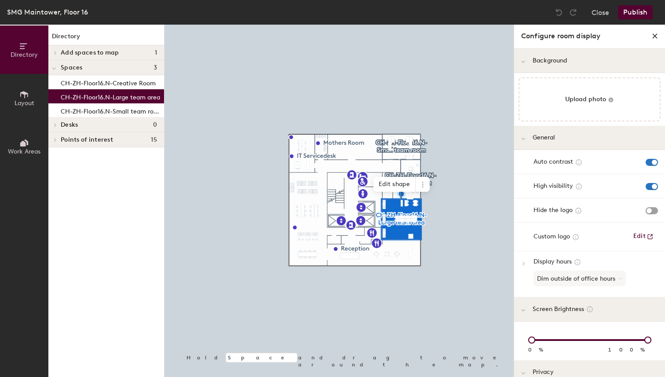
click at [655, 36] on icon "close policies" at bounding box center [655, 36] width 4 height 4
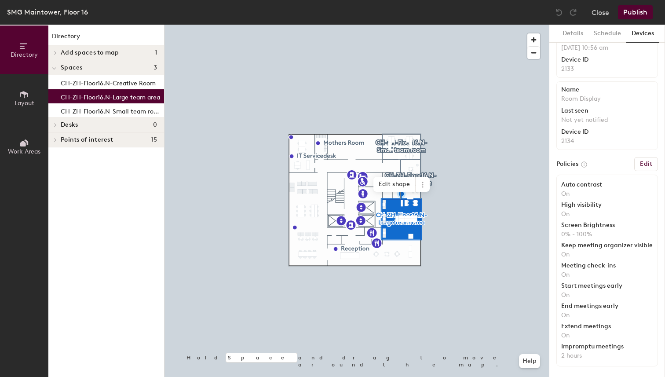
click at [640, 14] on button "Publish" at bounding box center [635, 12] width 35 height 14
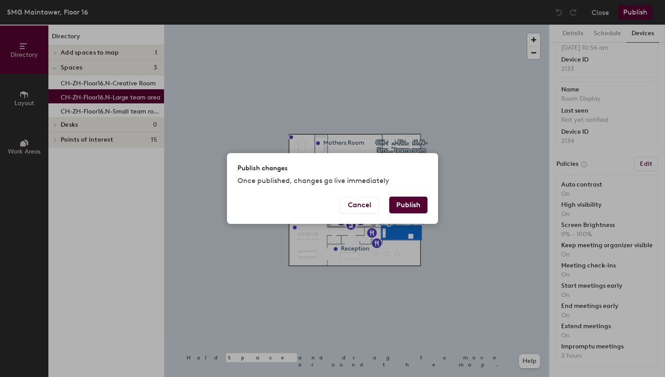
click at [420, 203] on button "Publish" at bounding box center [408, 205] width 38 height 17
